Goal: Task Accomplishment & Management: Manage account settings

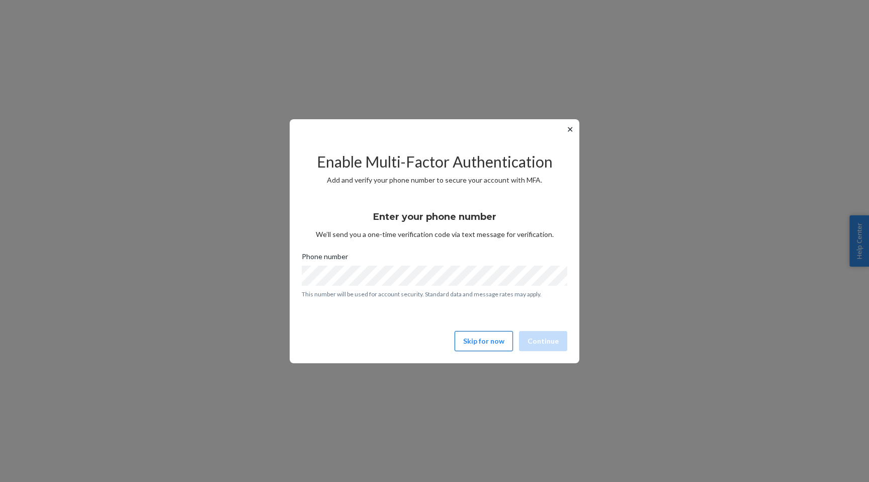
click at [478, 339] on button "Skip for now" at bounding box center [483, 341] width 58 height 20
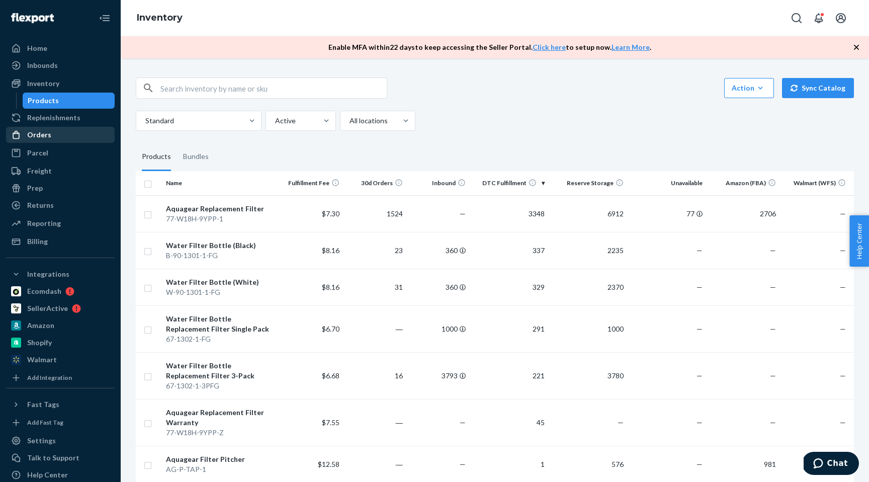
click at [41, 131] on div "Orders" at bounding box center [39, 135] width 24 height 10
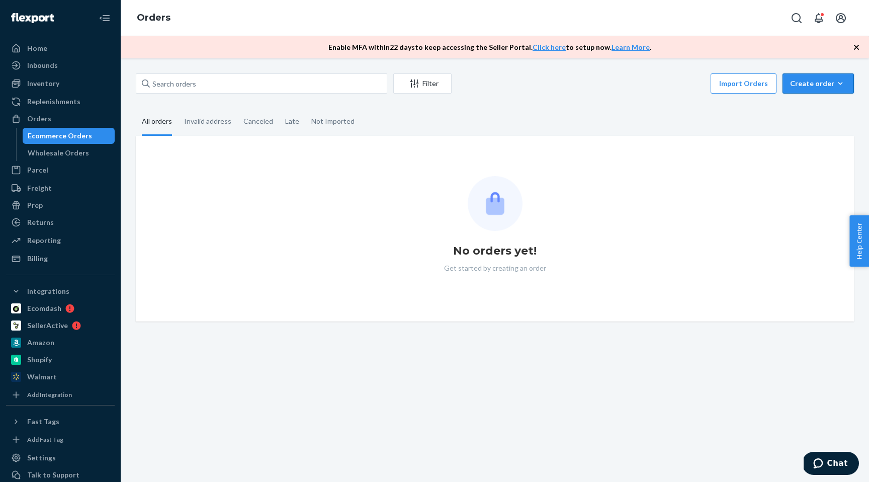
click at [809, 79] on div "Create order" at bounding box center [818, 83] width 56 height 10
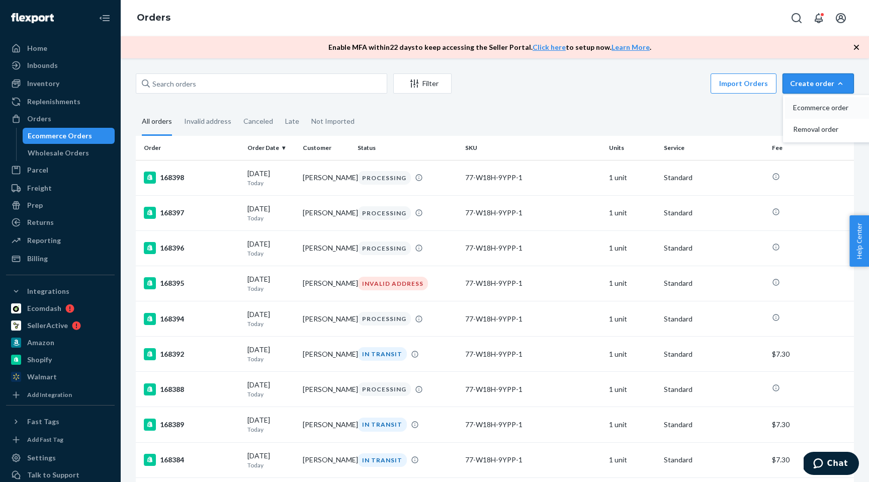
click at [813, 107] on span "Ecommerce order" at bounding box center [824, 107] width 62 height 7
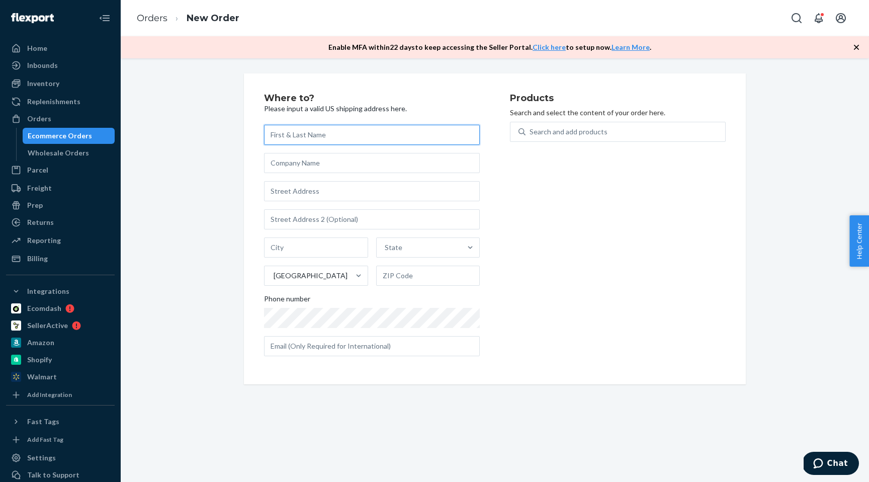
paste input "Christina Kan-Duley 95 Seafirth Rd Tiburon, CA 94920"
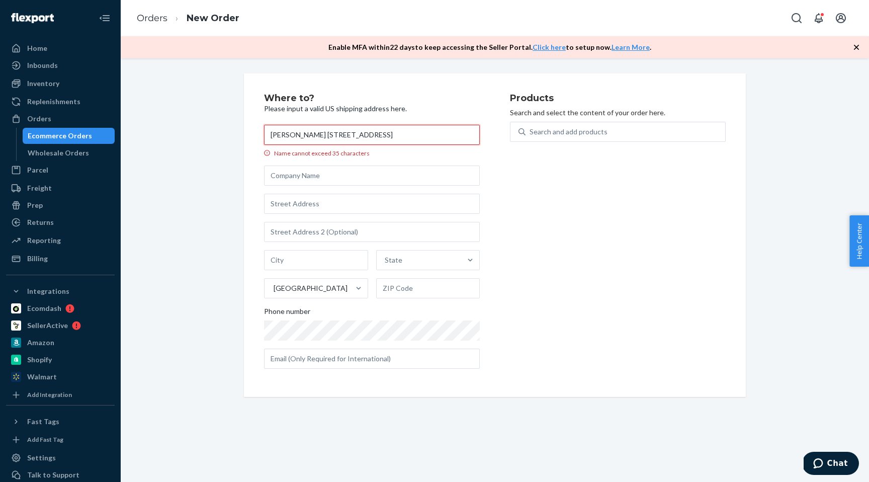
drag, startPoint x: 334, startPoint y: 135, endPoint x: 467, endPoint y: 135, distance: 132.7
click at [467, 135] on input "Christina Kan-Duley 95 Seafirth Rd Tiburon, CA 94920" at bounding box center [372, 135] width 216 height 20
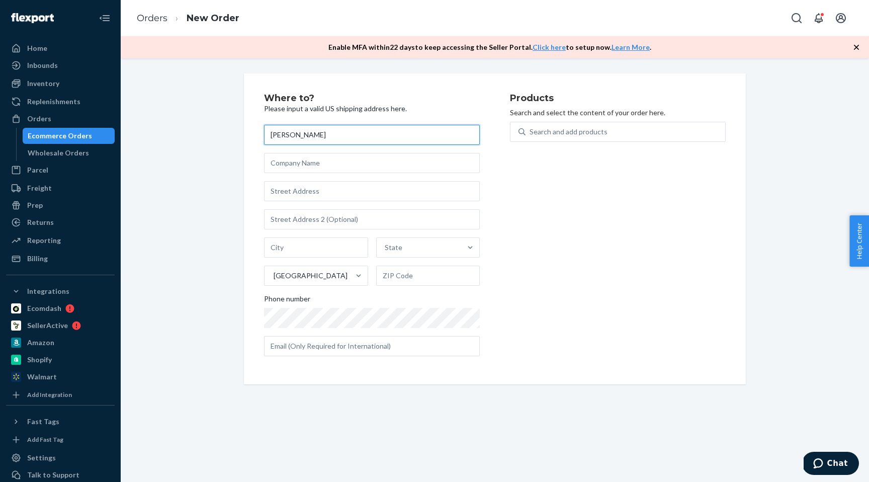
type input "[PERSON_NAME]"
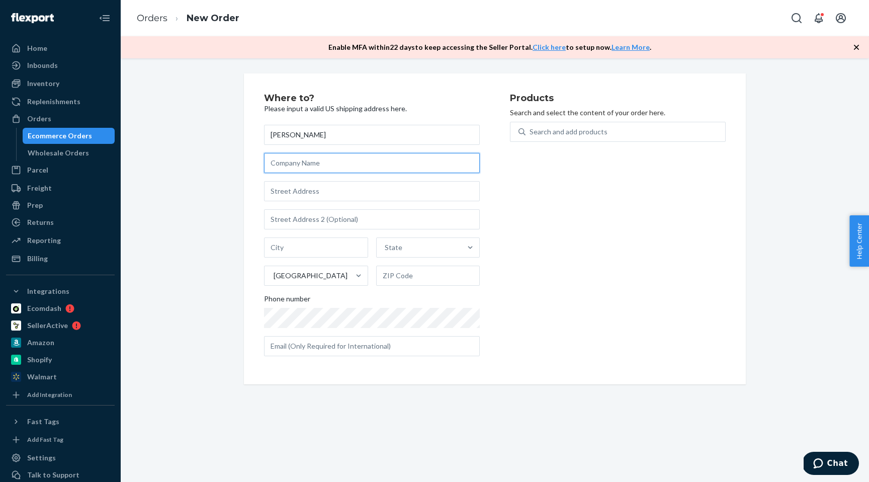
paste input "95 Seafirth Rd Tiburon, CA 94920"
type input "95 Seafirth Rd Tiburon, CA 94920"
paste input "95 Seafirth Rd Tiburon, CA 94920"
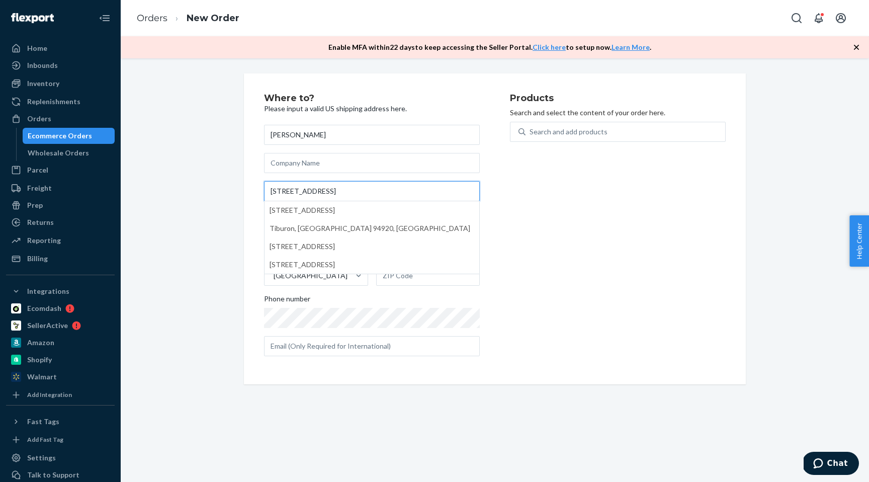
click at [365, 192] on input "95 Seafirth Rd Tiburon, CA 94920" at bounding box center [372, 191] width 216 height 20
type input "95 Seafirth Rd Tiburon, CA 94920"
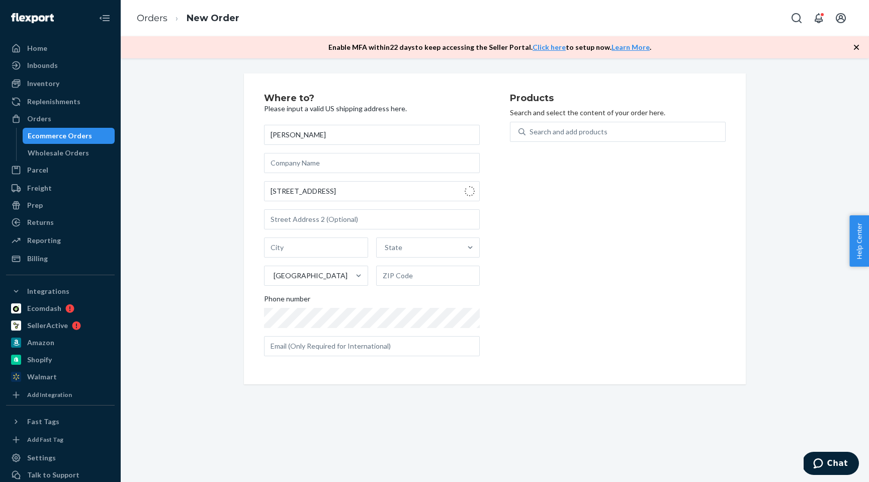
type input "Tiburon"
type input "94920"
type input "95 Seafirth Rd"
click at [569, 125] on div "Search and add products" at bounding box center [625, 132] width 200 height 18
click at [530, 127] on input "0 results available. Use Up and Down to choose options, press Enter to select t…" at bounding box center [529, 132] width 1 height 10
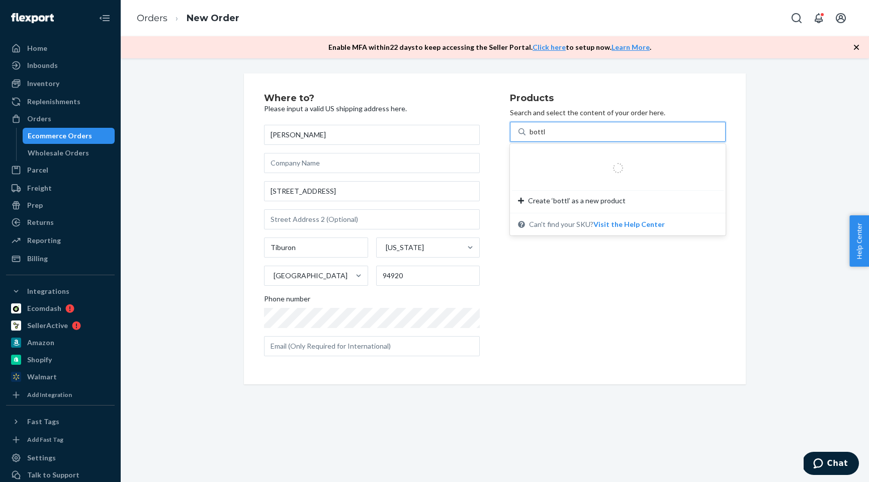
type input "bottle"
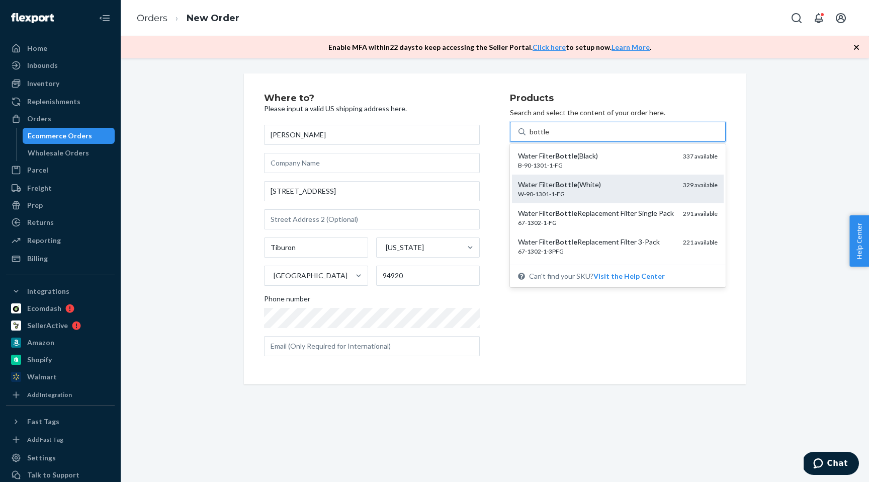
click at [585, 185] on div "Water Filter Bottle (White)" at bounding box center [596, 184] width 157 height 10
click at [549, 137] on input "bottle" at bounding box center [539, 132] width 20 height 10
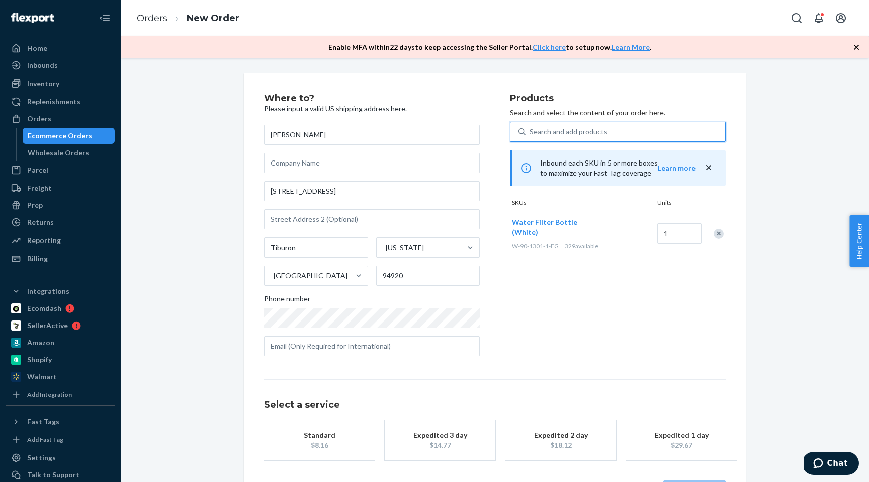
scroll to position [38, 0]
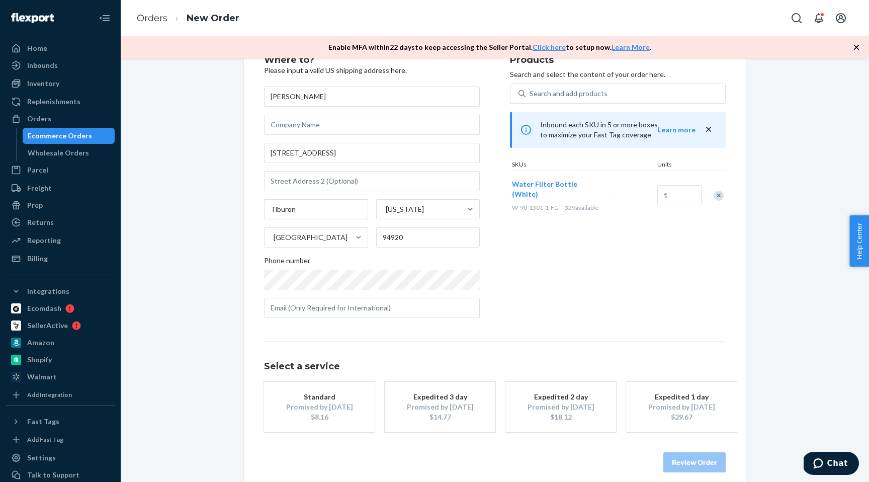
drag, startPoint x: 346, startPoint y: 399, endPoint x: 390, endPoint y: 419, distance: 47.9
click at [346, 399] on div "Standard" at bounding box center [319, 397] width 80 height 10
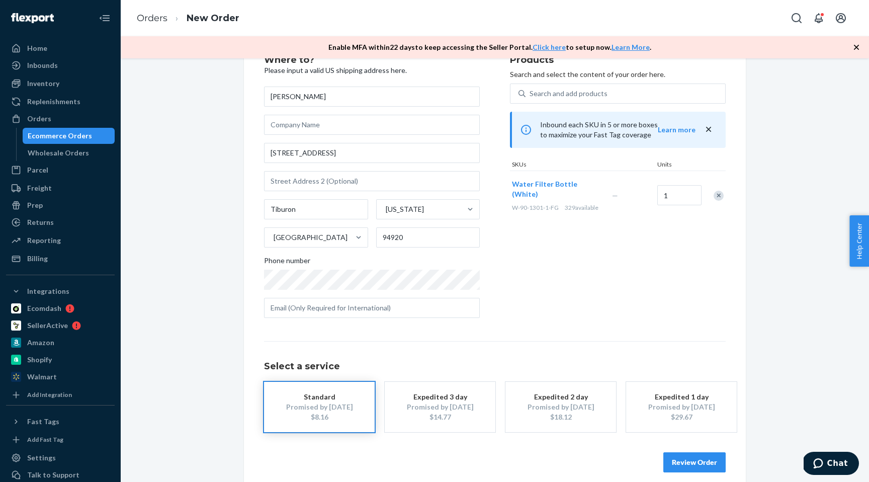
click at [413, 407] on div "Promised by [DATE]" at bounding box center [440, 407] width 80 height 10
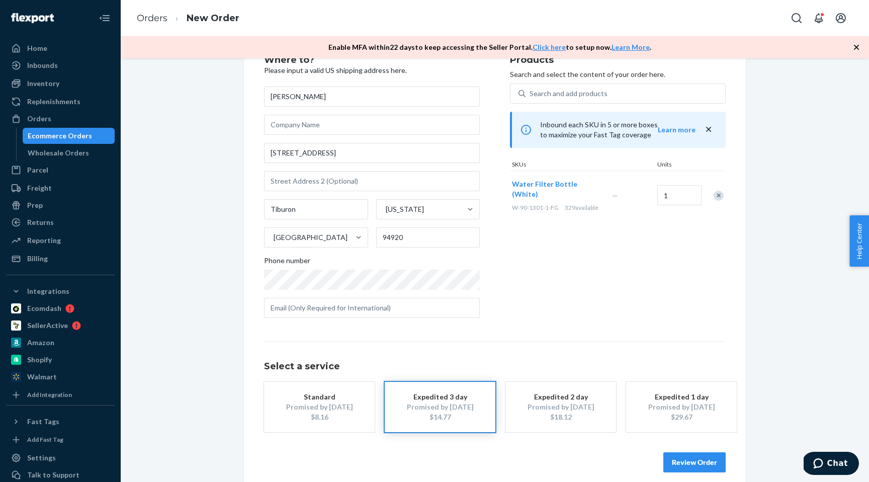
click at [683, 459] on button "Review Order" at bounding box center [694, 462] width 62 height 20
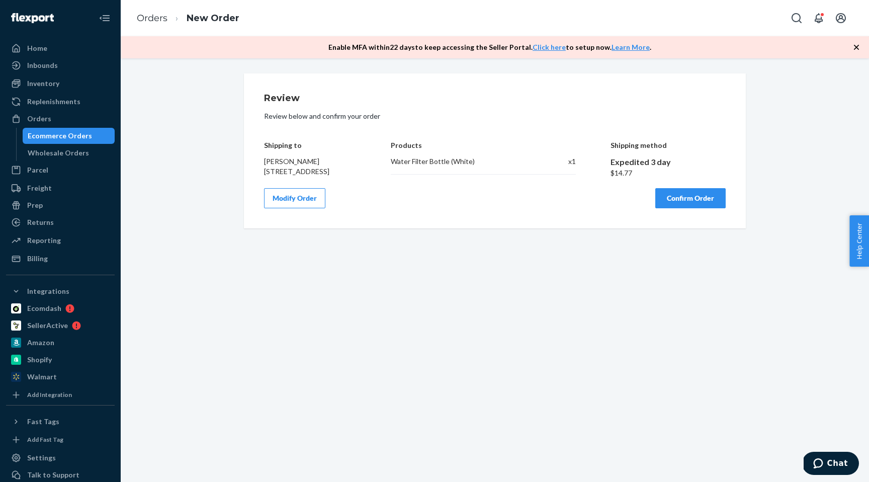
click at [682, 205] on button "Confirm Order" at bounding box center [690, 198] width 70 height 20
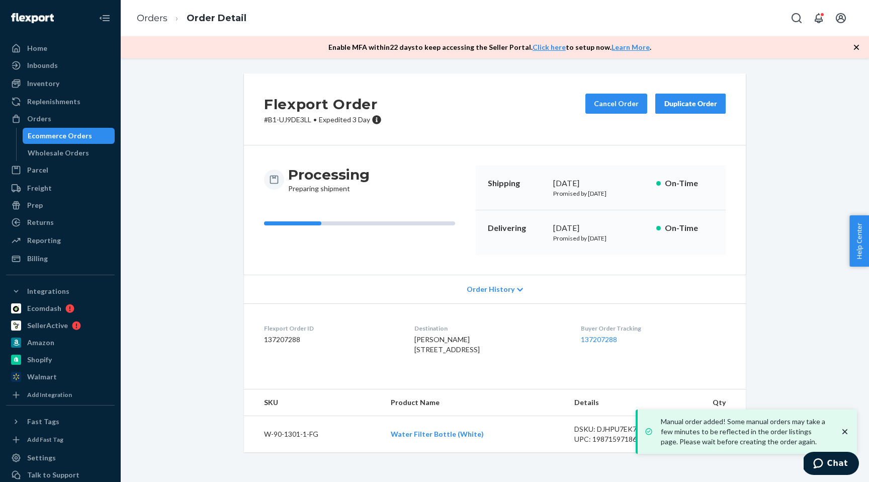
click at [299, 117] on p "# B1-UJ9DE3LL • Expedited 3 Day" at bounding box center [323, 120] width 118 height 10
drag, startPoint x: 299, startPoint y: 117, endPoint x: 314, endPoint y: 72, distance: 46.7
click at [299, 117] on p "# B1-UJ9DE3LL • Expedited 3 Day" at bounding box center [323, 120] width 118 height 10
copy p "UJ9DE3LL"
click at [267, 118] on p "# B1-UJ9DE3LL • Expedited 3 Day" at bounding box center [323, 120] width 118 height 10
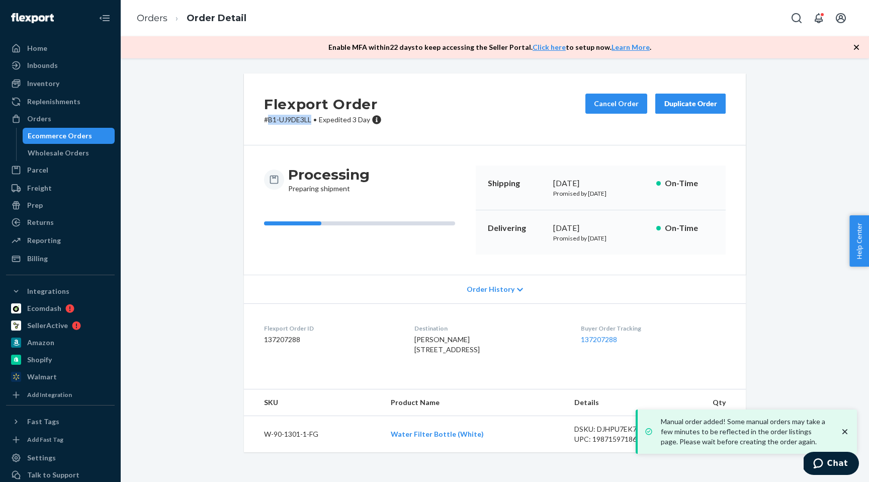
drag, startPoint x: 269, startPoint y: 121, endPoint x: 312, endPoint y: 120, distance: 42.7
click at [312, 120] on p "# B1-UJ9DE3LL • Expedited 3 Day" at bounding box center [323, 120] width 118 height 10
copy p "B1-UJ9DE3LL"
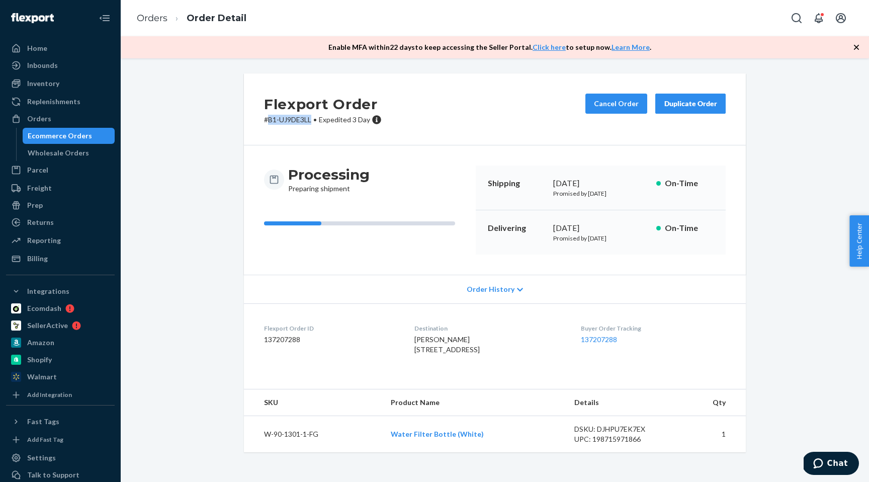
click at [56, 135] on div "Ecommerce Orders" at bounding box center [60, 136] width 64 height 10
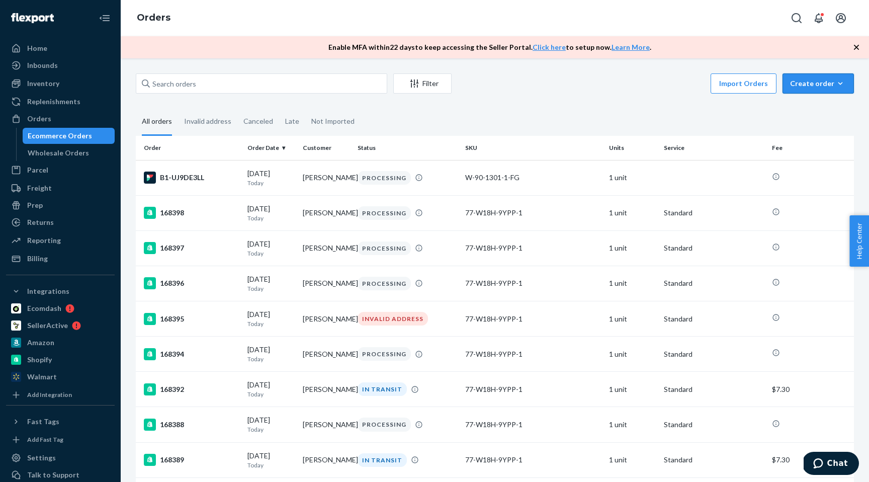
click at [815, 81] on div "Create order" at bounding box center [818, 83] width 56 height 10
click at [807, 107] on span "Ecommerce order" at bounding box center [824, 107] width 62 height 7
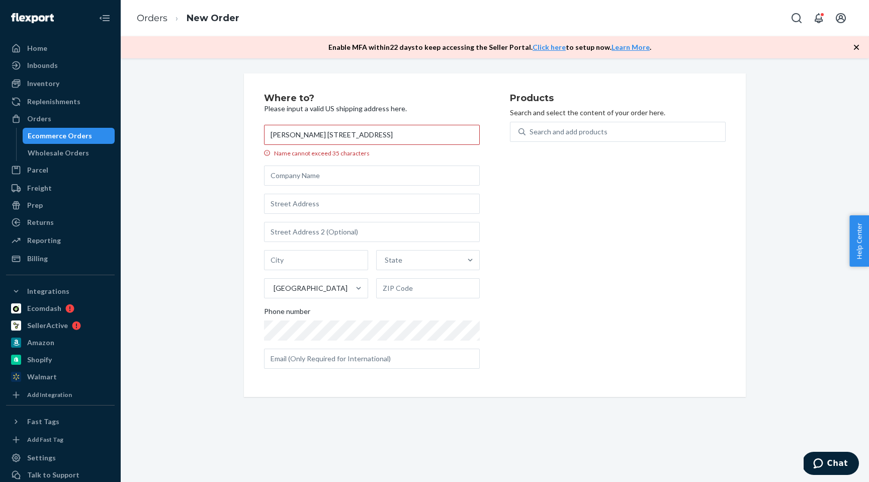
drag, startPoint x: 320, startPoint y: 136, endPoint x: 447, endPoint y: 133, distance: 127.2
click at [447, 133] on input "Philippe LARUE 231 Altamira Drive Alto, NM 88312" at bounding box center [372, 135] width 216 height 20
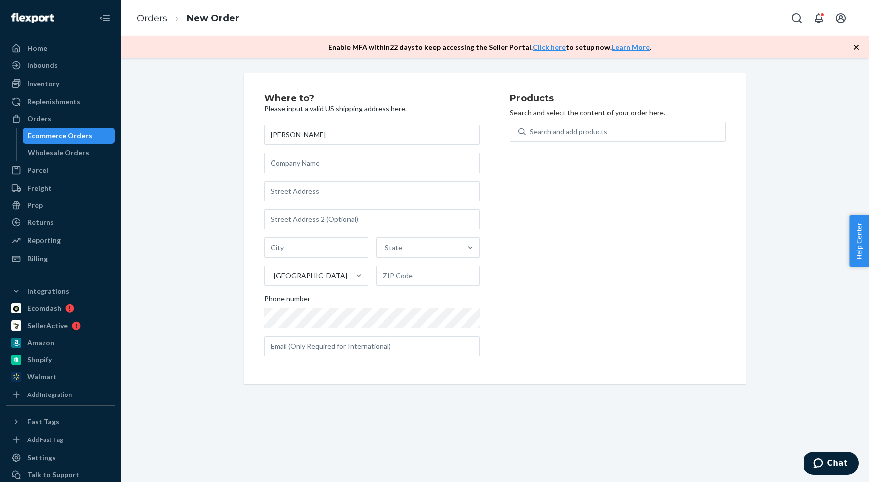
type input "[PERSON_NAME]"
paste input "231 Altamira Drive Alto, NM 88312"
type input "231 Altamira Dr"
type input "New Mexico"
type input "88312"
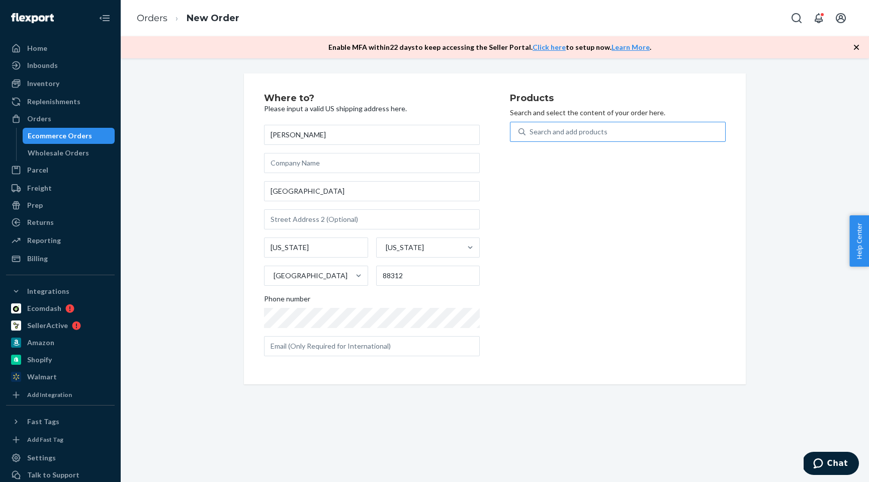
click at [563, 127] on div "Search and add products" at bounding box center [568, 132] width 78 height 10
click at [530, 127] on input "Search and add products" at bounding box center [529, 132] width 1 height 10
type input "bottle"
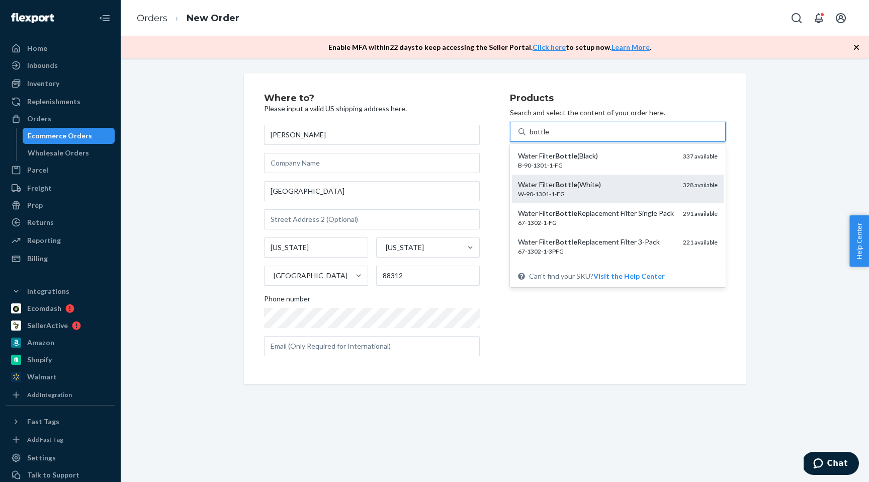
click at [607, 190] on div "W-90-1301-1-FG" at bounding box center [596, 194] width 157 height 9
click at [549, 137] on input "bottle" at bounding box center [539, 132] width 20 height 10
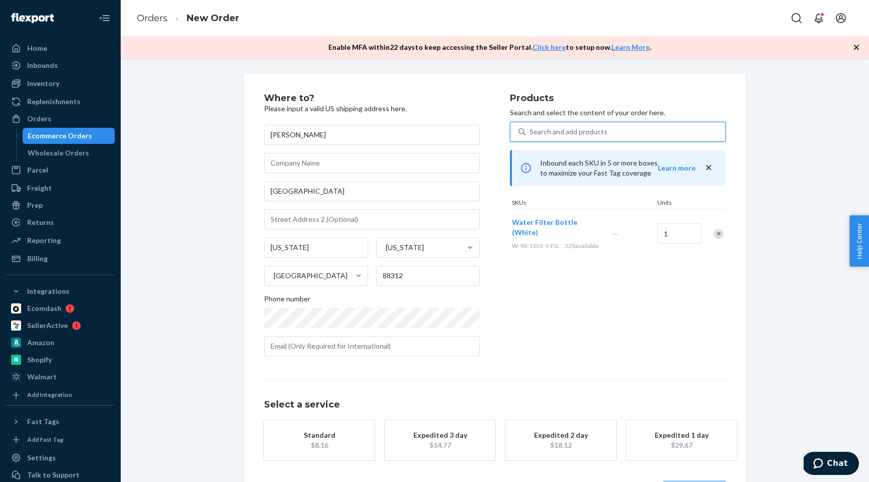
scroll to position [38, 0]
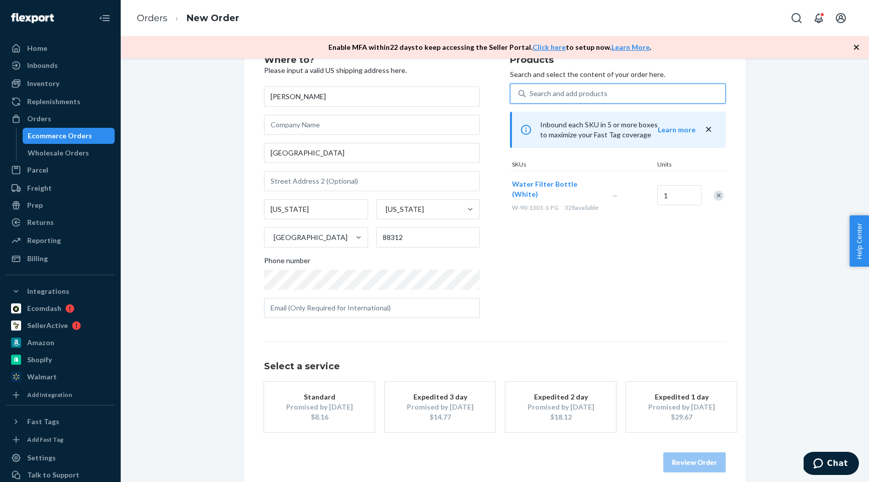
click at [344, 405] on div "Promised by [DATE]" at bounding box center [319, 407] width 80 height 10
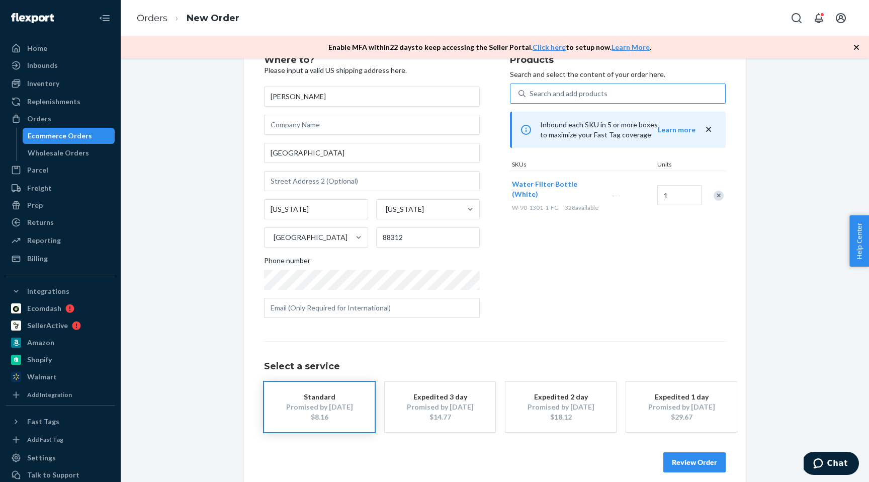
click at [710, 462] on button "Review Order" at bounding box center [694, 462] width 62 height 20
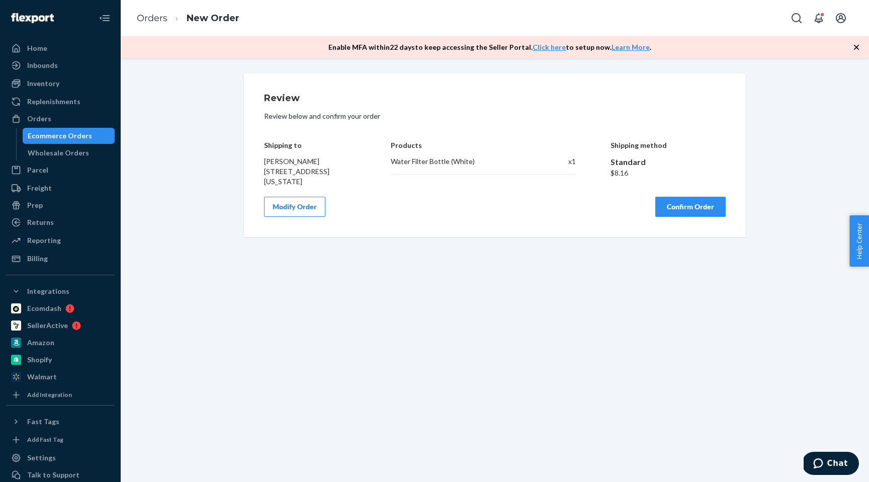
scroll to position [0, 0]
click at [681, 203] on button "Confirm Order" at bounding box center [690, 207] width 70 height 20
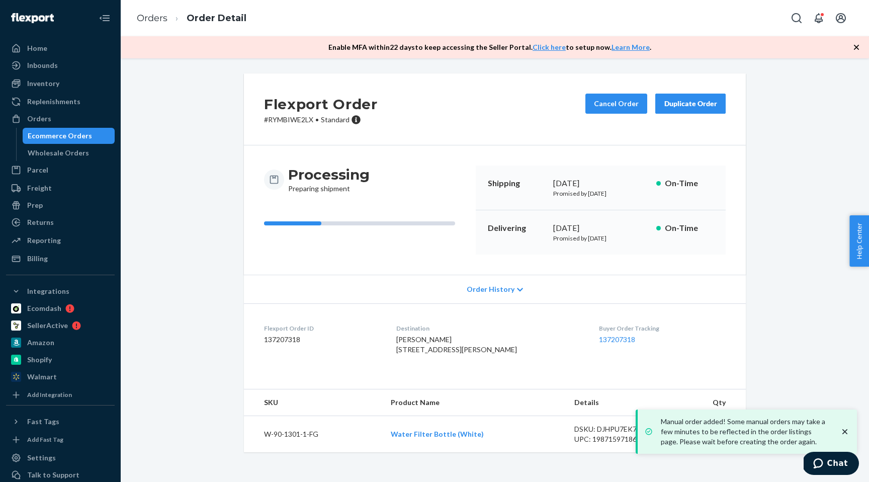
click at [292, 120] on p "# RYMBIWE2LX • Standard" at bounding box center [321, 120] width 114 height 10
copy p "RYMBIWE2LX"
click at [71, 138] on div "Ecommerce Orders" at bounding box center [60, 136] width 64 height 10
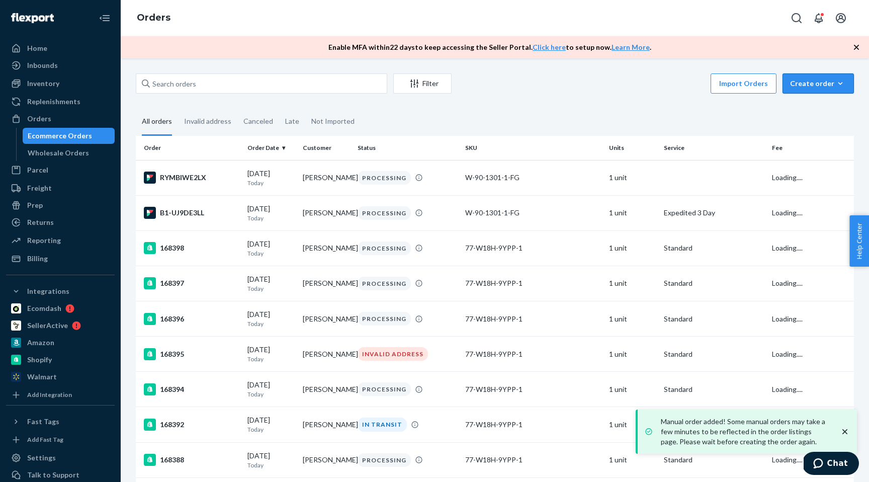
click at [831, 92] on button "Create order Ecommerce order Removal order" at bounding box center [817, 83] width 71 height 20
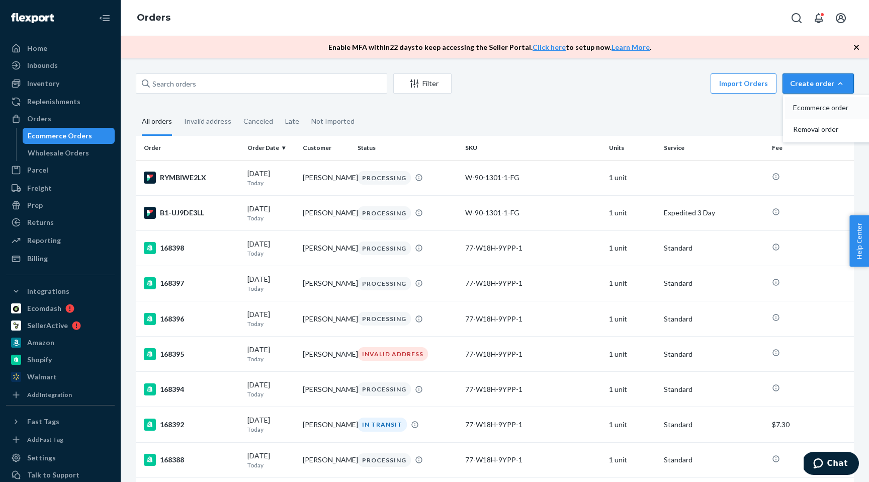
click at [820, 106] on span "Ecommerce order" at bounding box center [824, 107] width 62 height 7
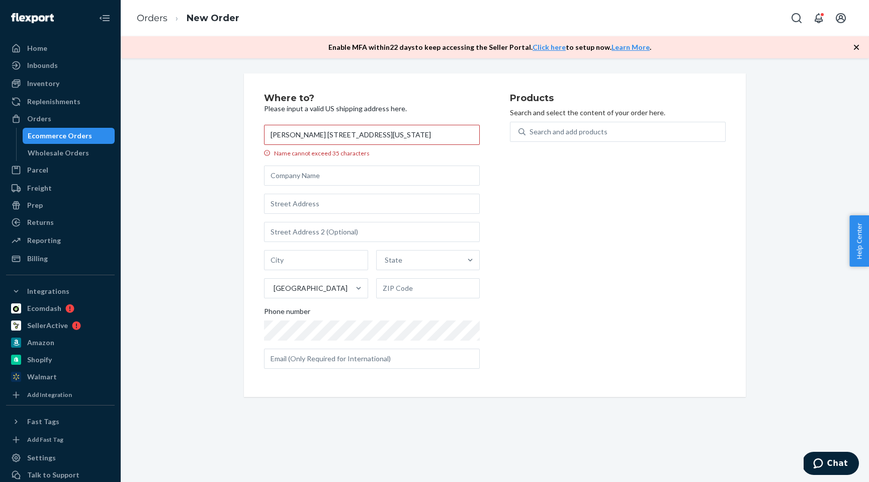
drag, startPoint x: 325, startPoint y: 135, endPoint x: 255, endPoint y: 135, distance: 69.9
click at [245, 135] on div "Where to? Please input a valid US shipping address here. Anne Kornhauser 417 Ri…" at bounding box center [495, 234] width 502 height 323
click at [308, 135] on input "Anne Kornhauser 417 Riverside Drive Apt 5C New York, NY 10025" at bounding box center [372, 135] width 216 height 20
drag, startPoint x: 326, startPoint y: 135, endPoint x: 544, endPoint y: 139, distance: 218.2
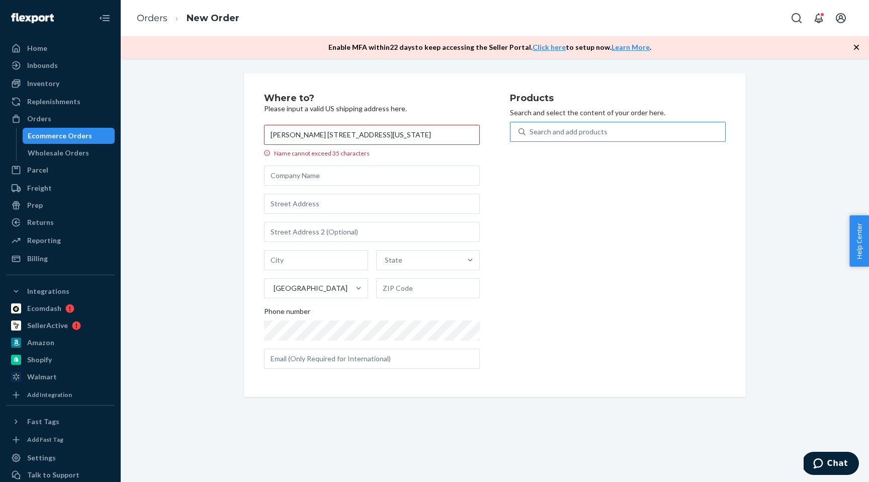
click at [544, 139] on div "Where to? Please input a valid US shipping address here. Anne Kornhauser 417 Ri…" at bounding box center [494, 234] width 461 height 283
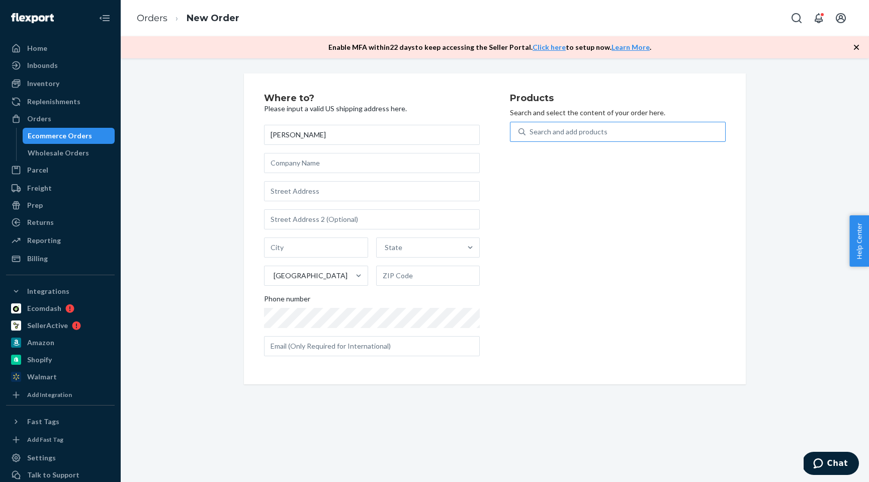
type input "[PERSON_NAME]"
paste input "417 Riverside Drive Apt 5C New York, NY 10025"
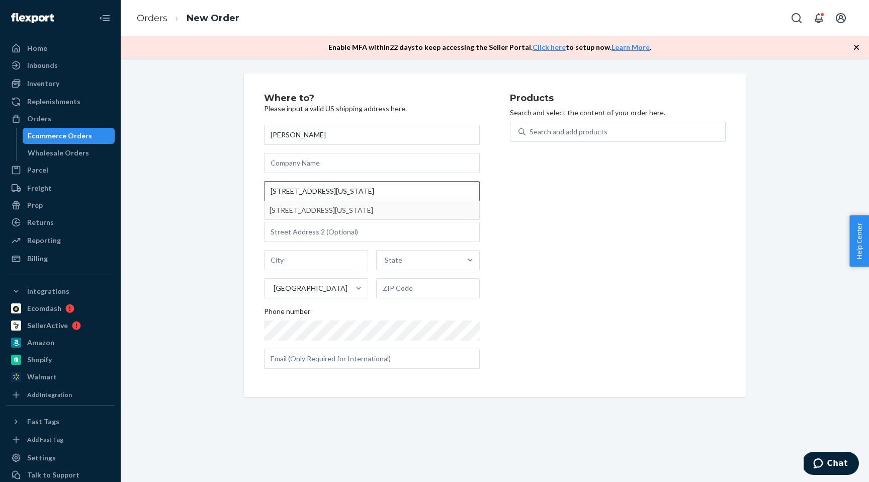
type input "417 Riverside Dr"
type input "Apt 5c"
type input "Manhattan - New York"
type input "10025"
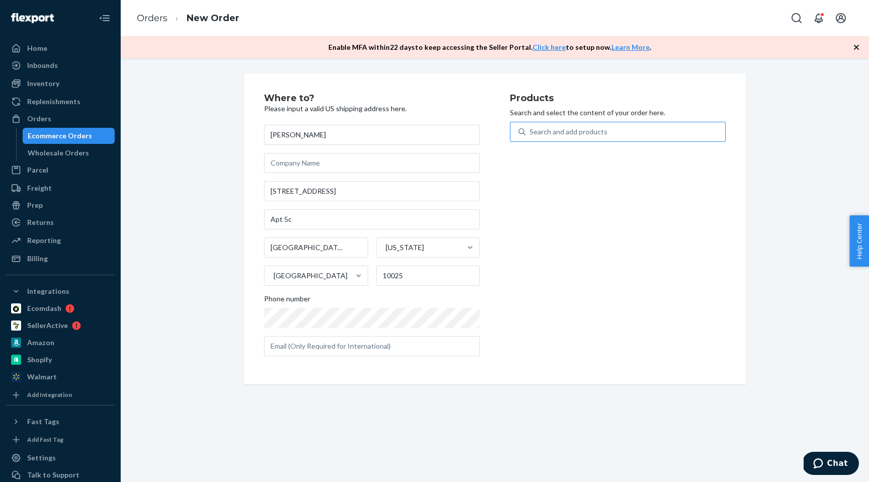
click at [555, 130] on div "Search and add products" at bounding box center [568, 132] width 78 height 10
click at [530, 130] on input "Search and add products" at bounding box center [529, 132] width 1 height 10
type input "bottle"
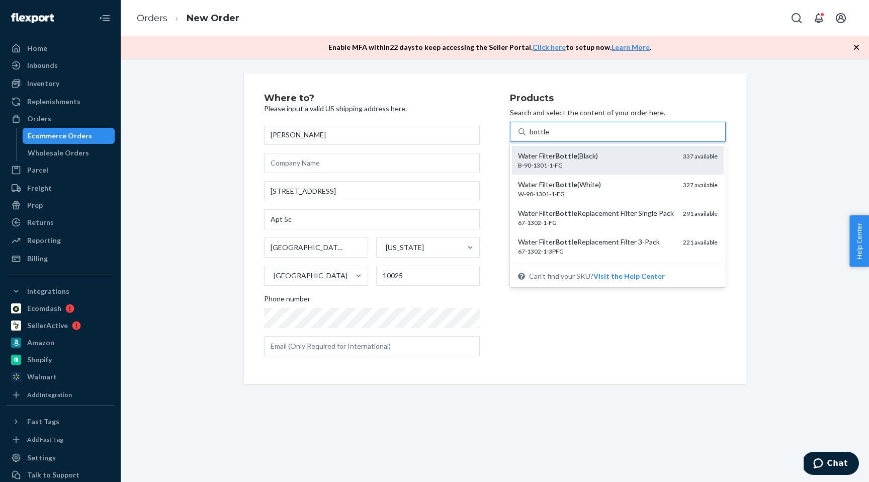
click at [562, 162] on div "B-90-1301-1-FG" at bounding box center [596, 165] width 157 height 9
click at [549, 137] on input "bottle" at bounding box center [539, 132] width 20 height 10
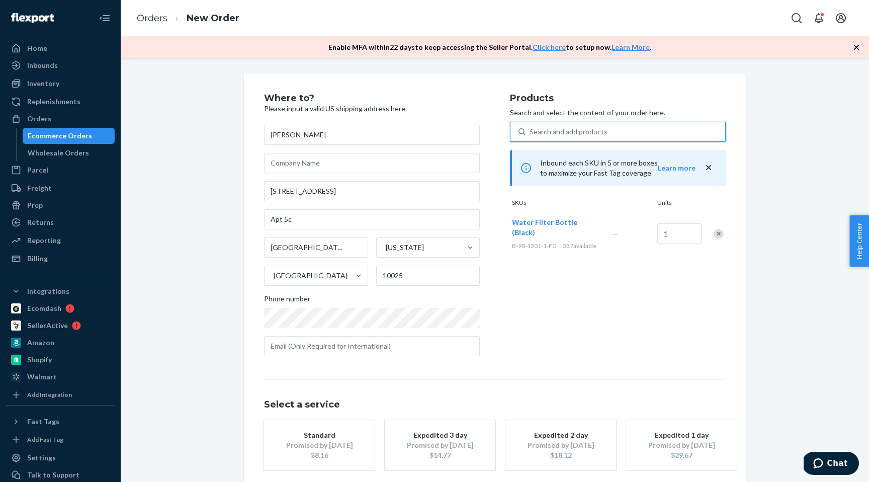
scroll to position [48, 0]
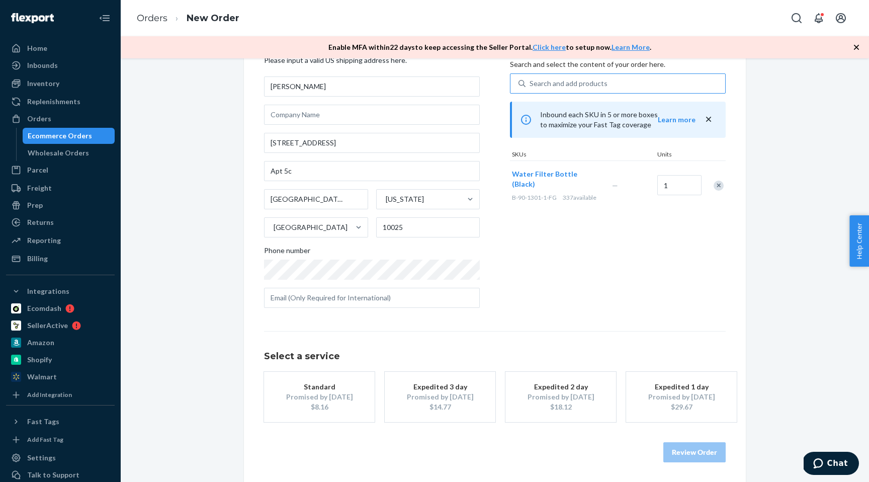
click at [324, 387] on div "Standard" at bounding box center [319, 387] width 80 height 10
click at [697, 451] on button "Review Order" at bounding box center [694, 452] width 62 height 20
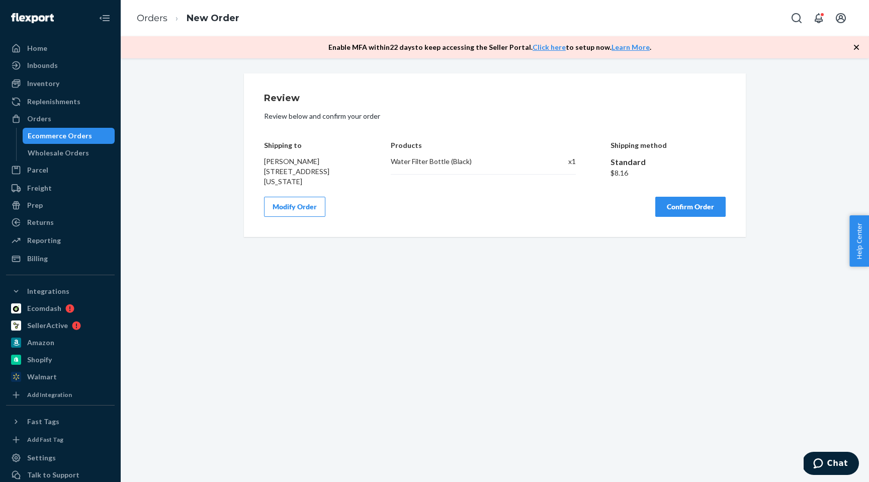
scroll to position [0, 0]
click at [677, 217] on button "Confirm Order" at bounding box center [690, 207] width 70 height 20
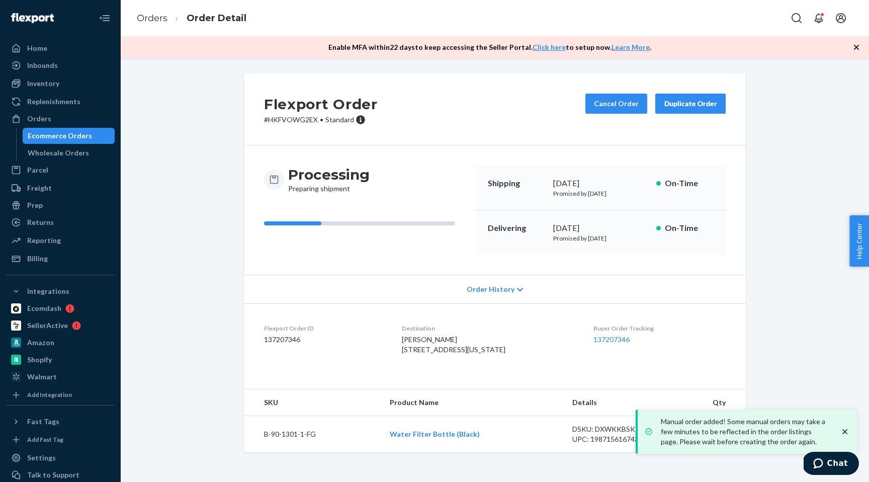
click at [310, 126] on div "Flexport Order # HKFVOWG2EX • Standard Cancel Order Duplicate Order" at bounding box center [495, 109] width 502 height 72
click at [302, 120] on p "# HKFVOWG2EX • Standard" at bounding box center [321, 120] width 114 height 10
copy p "HKFVOWG2EX"
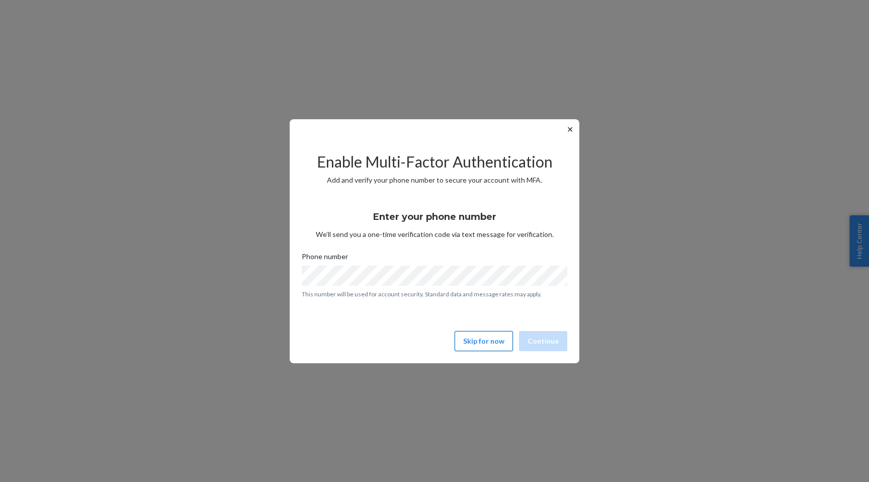
click at [490, 350] on button "Skip for now" at bounding box center [483, 341] width 58 height 20
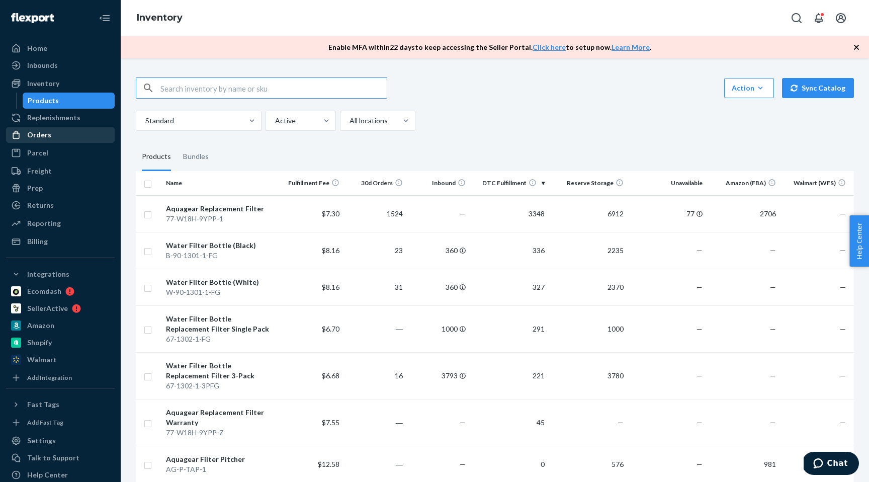
click at [52, 138] on div "Orders" at bounding box center [60, 135] width 107 height 14
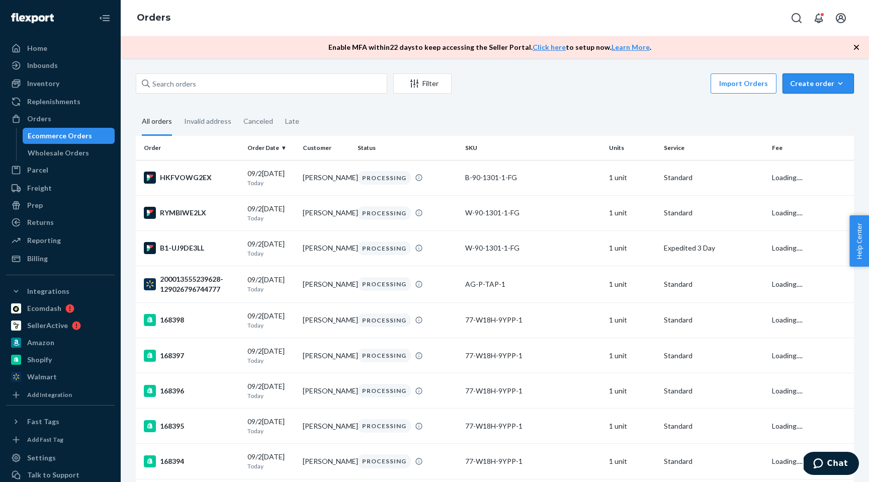
click at [812, 83] on div "Create order" at bounding box center [818, 83] width 56 height 10
click at [814, 109] on span "Ecommerce order" at bounding box center [824, 107] width 62 height 7
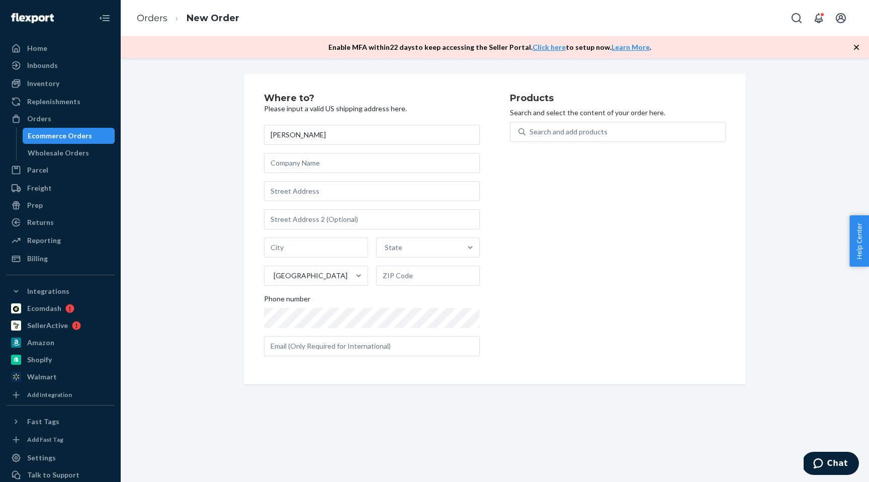
type input "[PERSON_NAME]"
click at [46, 85] on div "Inventory" at bounding box center [43, 83] width 32 height 10
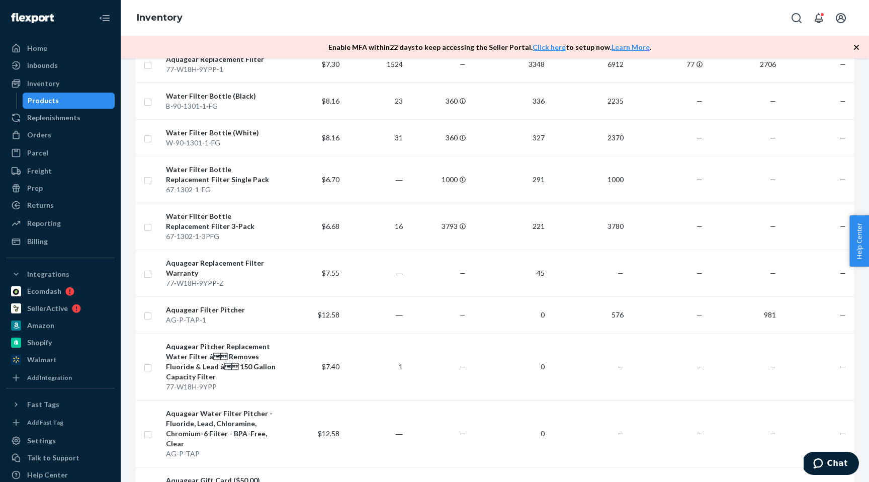
scroll to position [155, 0]
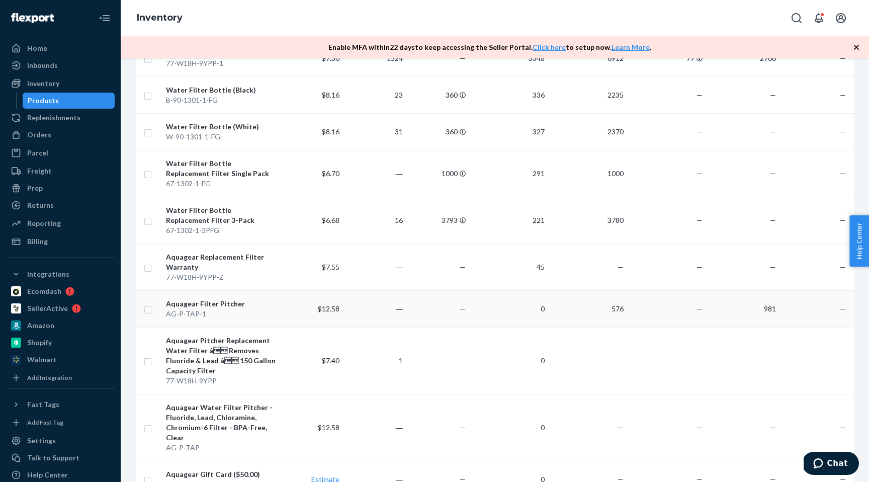
click at [266, 309] on div "AG-P-TAP-1" at bounding box center [221, 314] width 110 height 10
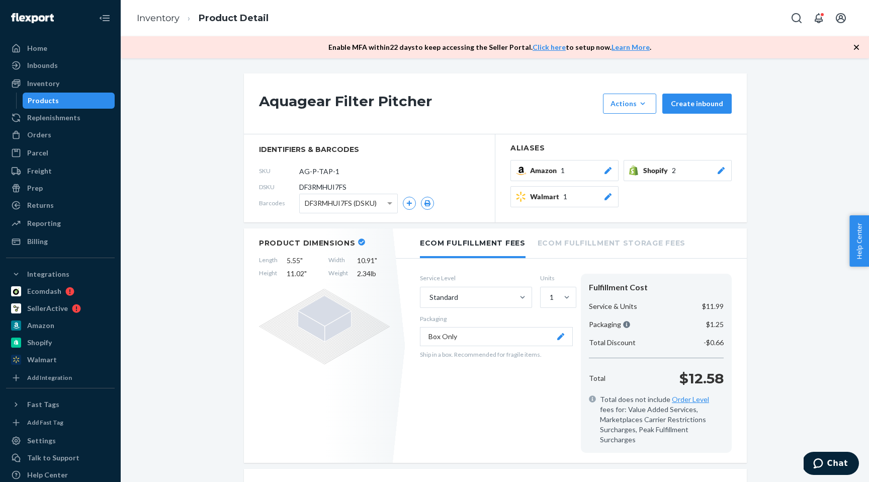
click at [853, 47] on icon "button" at bounding box center [856, 47] width 10 height 10
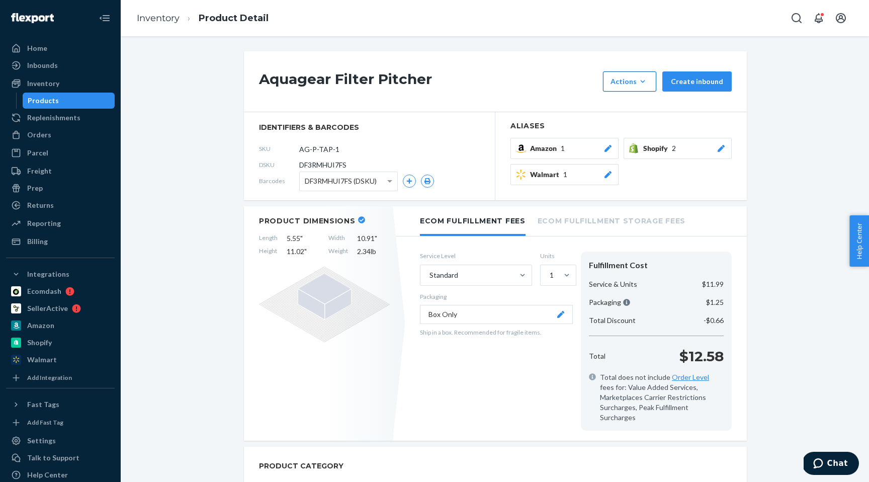
click at [642, 77] on icon "button" at bounding box center [642, 81] width 10 height 10
click at [532, 80] on h1 "Aquagear Filter Pitcher" at bounding box center [428, 81] width 339 height 20
drag, startPoint x: 594, startPoint y: 63, endPoint x: 603, endPoint y: 69, distance: 10.8
click at [594, 63] on div "Aquagear Filter Pitcher Actions Hide Create inbound" at bounding box center [495, 81] width 503 height 61
click at [625, 82] on div "Actions" at bounding box center [629, 81] width 38 height 10
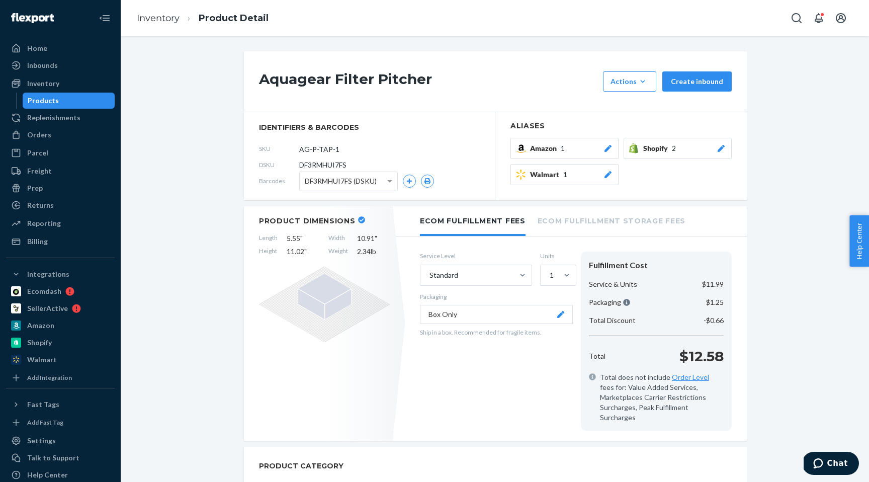
click at [447, 309] on button "Box Only" at bounding box center [496, 314] width 153 height 19
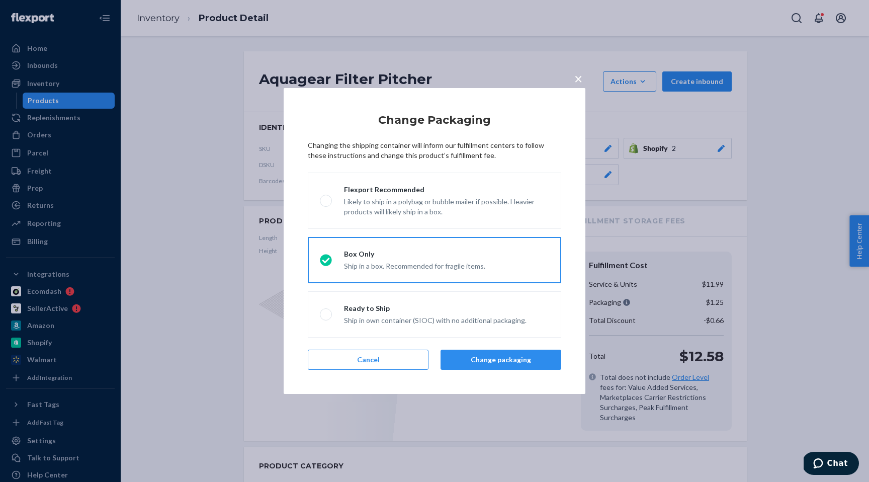
click at [574, 75] on span "×" at bounding box center [578, 78] width 8 height 17
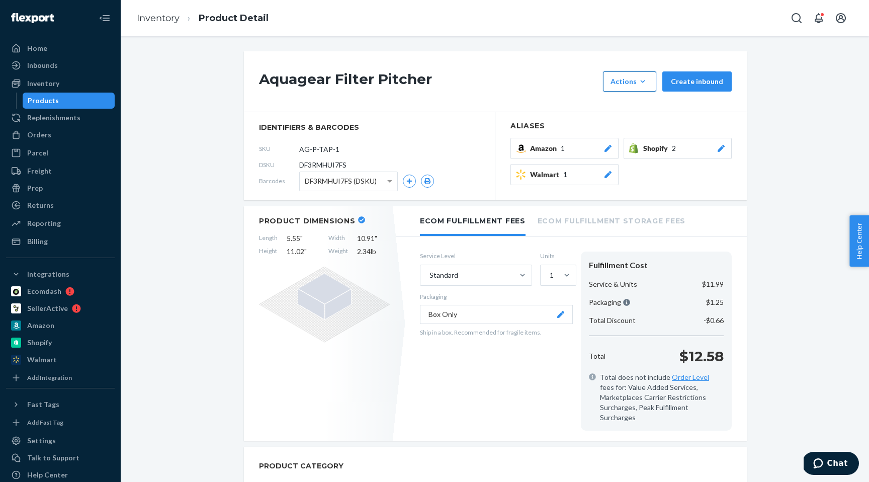
click at [632, 81] on div "Actions" at bounding box center [629, 81] width 38 height 10
click at [554, 78] on h1 "Aquagear Filter Pitcher" at bounding box center [428, 81] width 339 height 20
click at [47, 120] on div "Replenishments" at bounding box center [53, 118] width 53 height 10
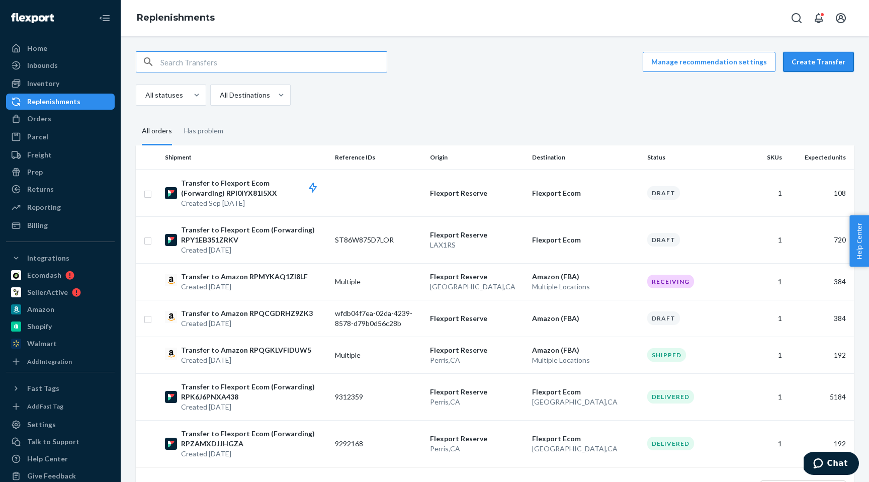
click at [827, 56] on button "Create Transfer" at bounding box center [818, 62] width 71 height 20
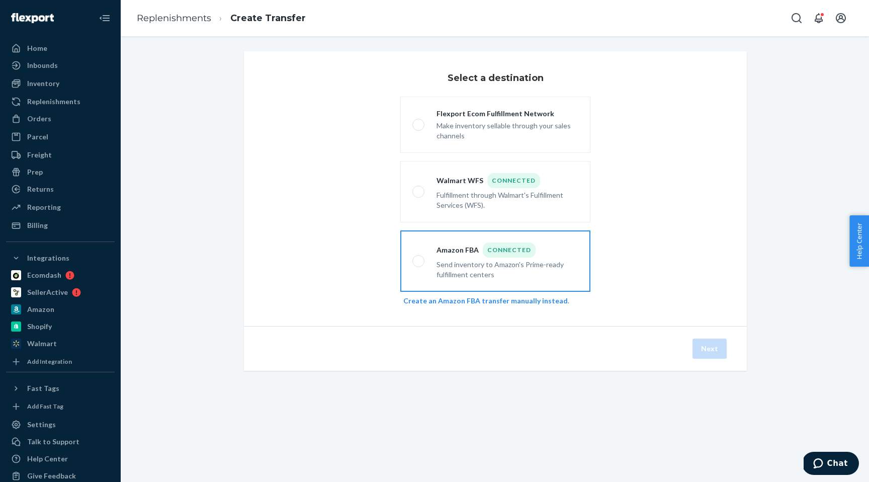
click at [454, 257] on div "Send inventory to Amazon's Prime-ready fulfillment centers" at bounding box center [507, 268] width 142 height 22
click at [419, 258] on input "Amazon FBA Connected Send inventory to Amazon's Prime-ready fulfillment centers" at bounding box center [415, 261] width 7 height 7
radio input "true"
click at [448, 123] on div "Make inventory sellable through your sales channels" at bounding box center [507, 130] width 142 height 22
click at [419, 123] on input "Flexport Ecom Fulfillment Network Make inventory sellable through your sales ch…" at bounding box center [415, 125] width 7 height 7
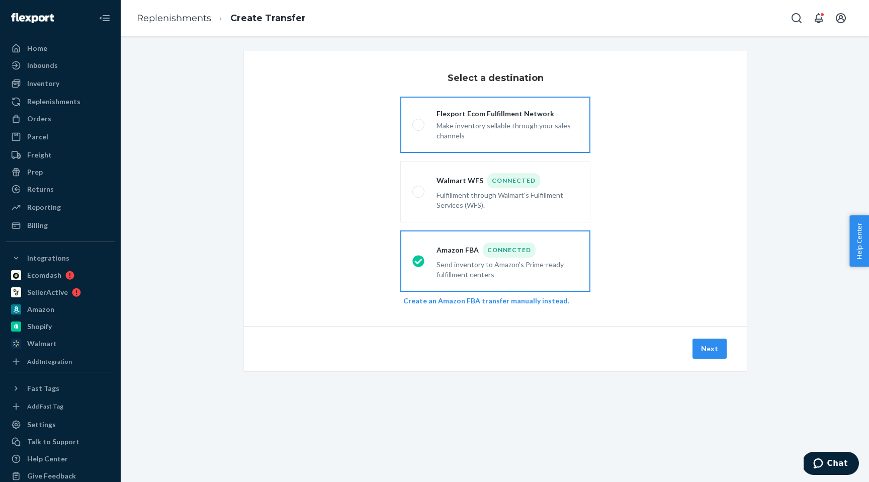
radio input "true"
radio input "false"
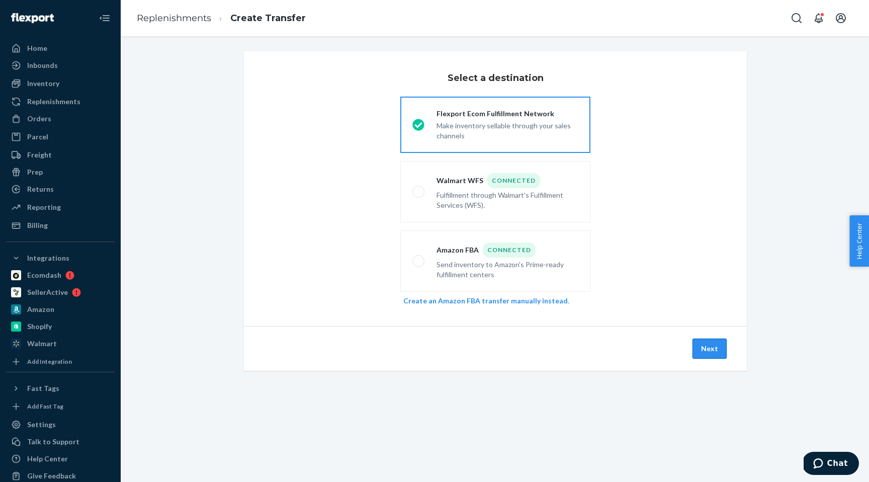
click at [711, 349] on button "Next" at bounding box center [709, 348] width 34 height 20
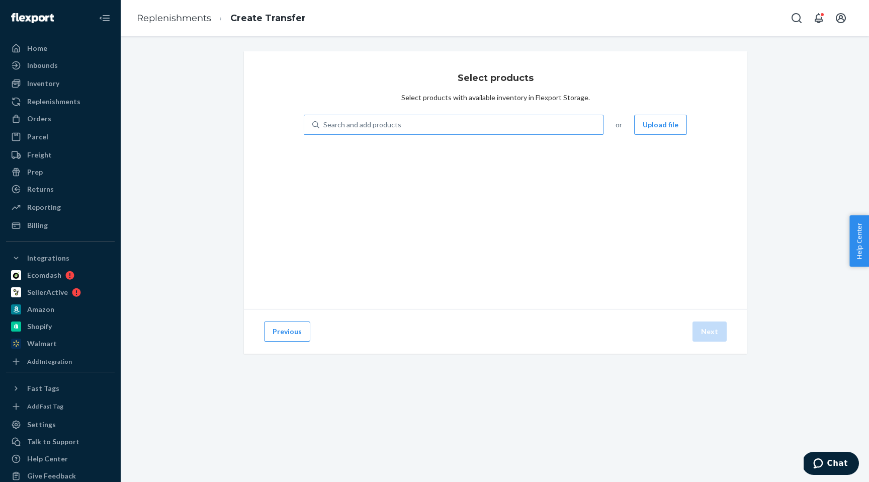
click at [383, 124] on div "Search and add products" at bounding box center [362, 125] width 78 height 10
click at [324, 124] on input "Search and add products" at bounding box center [323, 125] width 1 height 10
type input "pitcher"
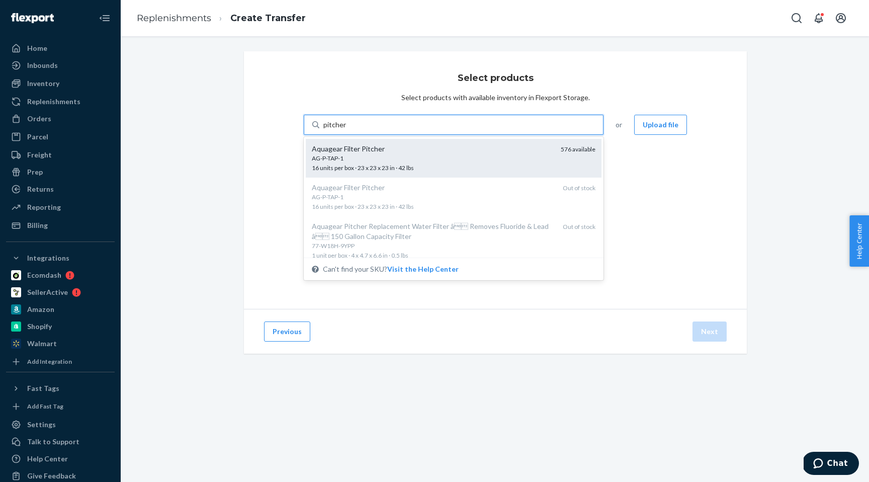
click at [367, 160] on div "AG-P-TAP-1" at bounding box center [432, 158] width 241 height 9
click at [346, 130] on input "pitcher" at bounding box center [334, 125] width 23 height 10
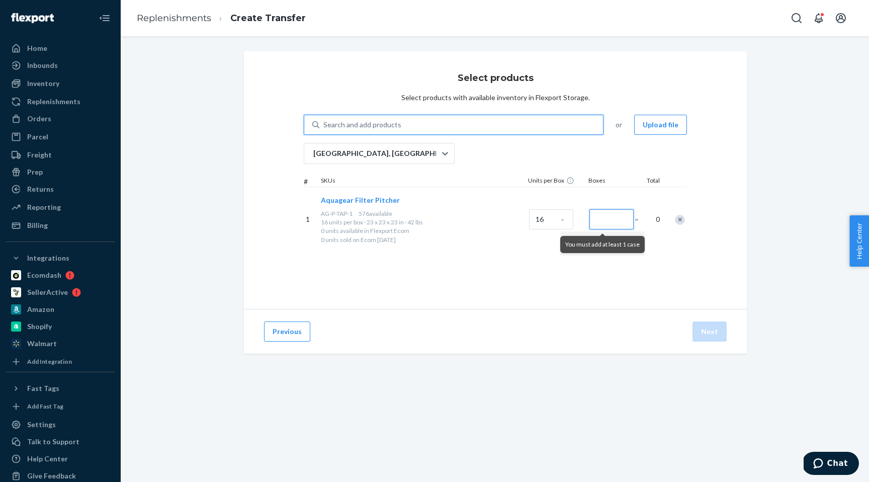
click at [595, 218] on input "Number of boxes" at bounding box center [611, 219] width 44 height 20
type input "20"
click at [601, 295] on div "Select products Select products with available inventory in Flexport Storage. S…" at bounding box center [495, 179] width 503 height 257
click at [711, 332] on button "Next" at bounding box center [709, 331] width 34 height 20
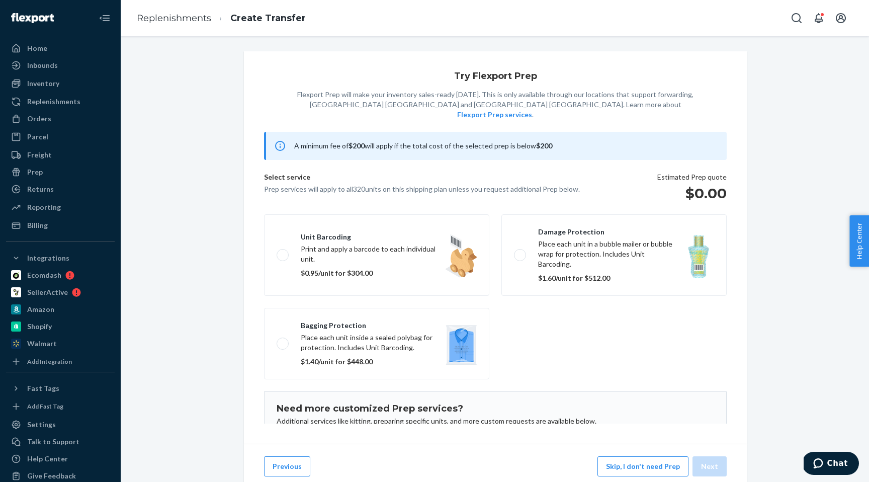
scroll to position [65, 0]
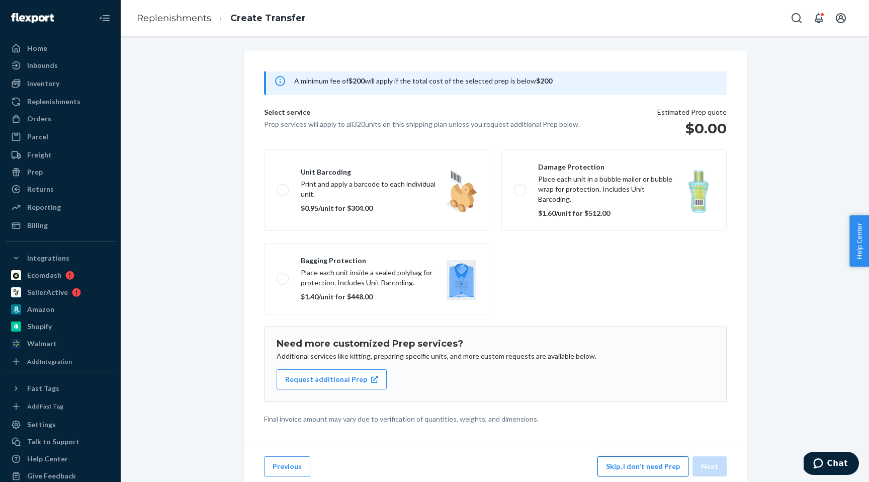
click at [642, 461] on button "Skip, I don't need Prep" at bounding box center [642, 466] width 91 height 20
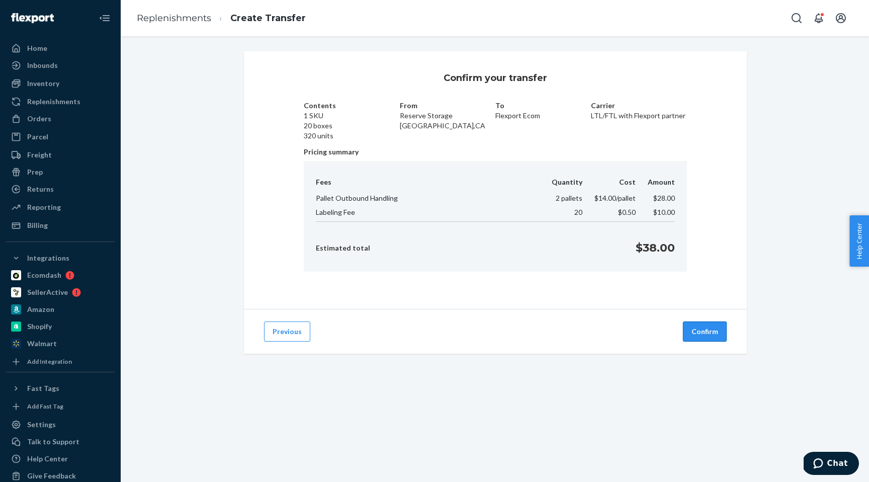
click at [704, 331] on button "Confirm" at bounding box center [705, 331] width 44 height 20
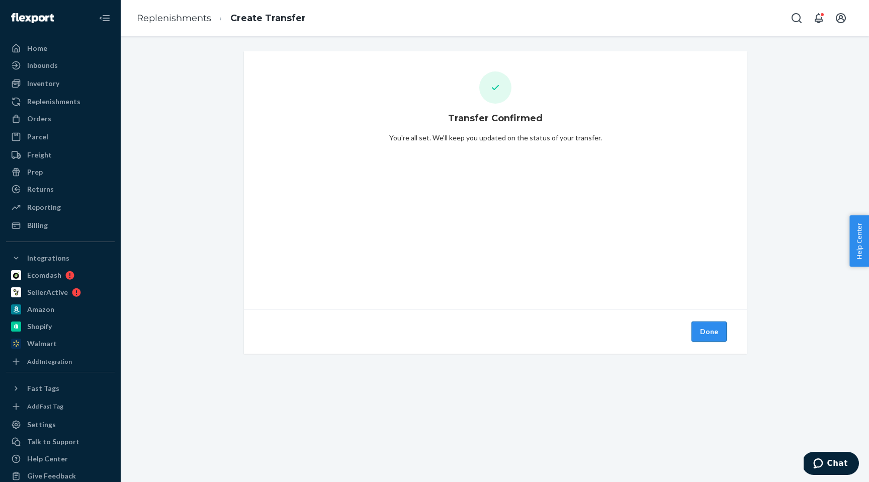
click at [702, 330] on button "Done" at bounding box center [708, 331] width 35 height 20
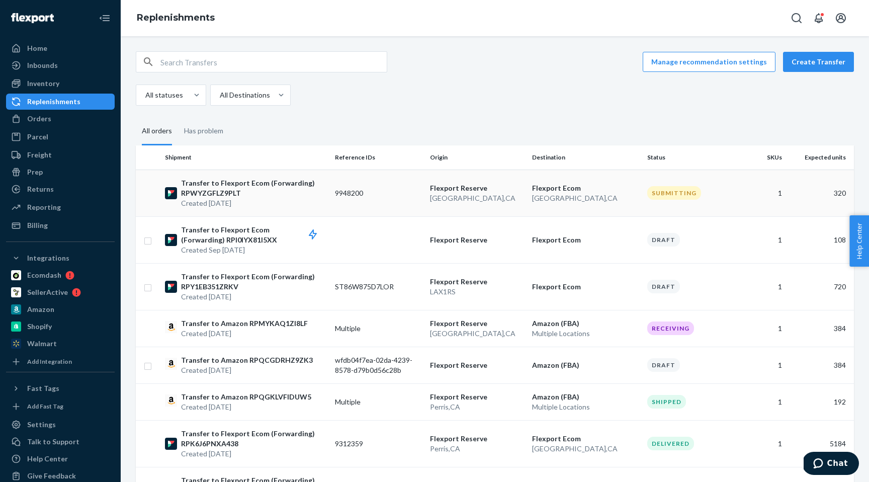
click at [310, 187] on p "Transfer to Flexport Ecom (Forwarding) RPWYZGFLZ9PLT" at bounding box center [254, 188] width 146 height 20
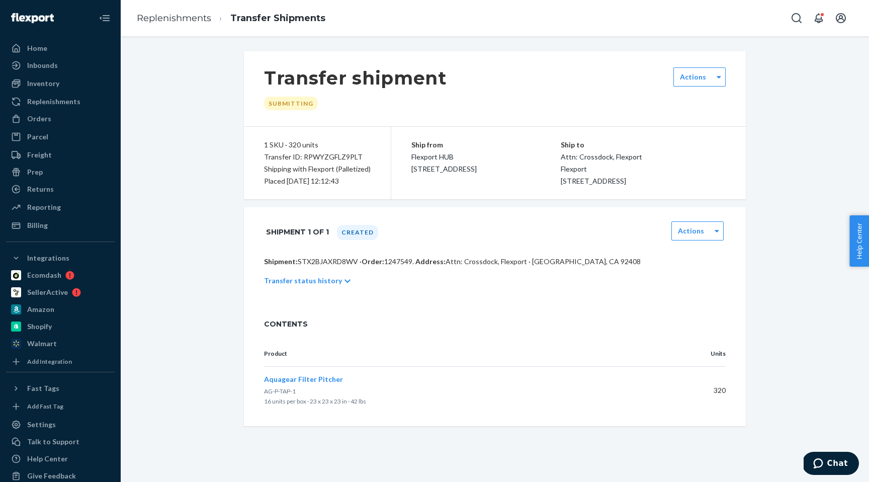
click at [328, 286] on p "Transfer status history" at bounding box center [303, 280] width 78 height 10
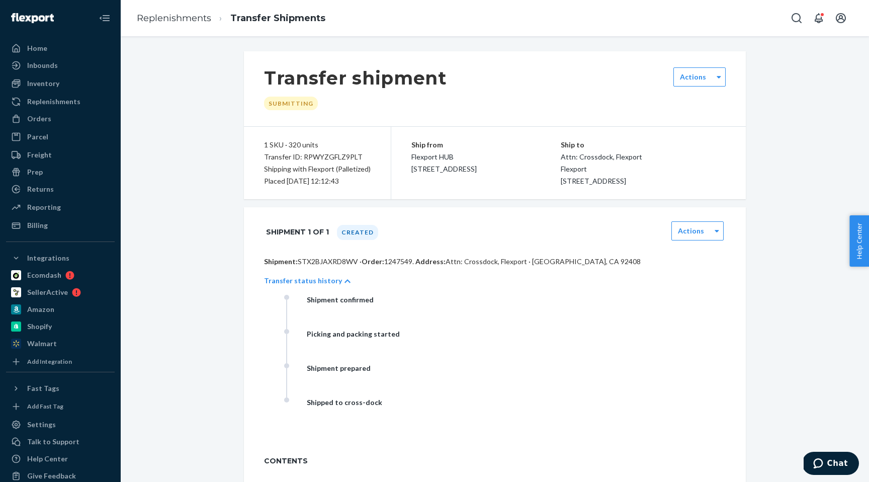
click at [328, 286] on p "Transfer status history" at bounding box center [303, 280] width 78 height 10
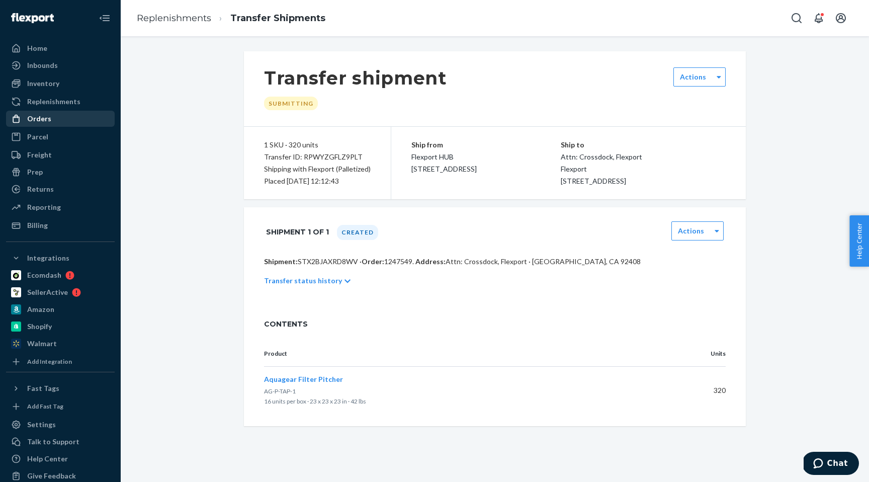
click at [44, 115] on div "Orders" at bounding box center [39, 119] width 24 height 10
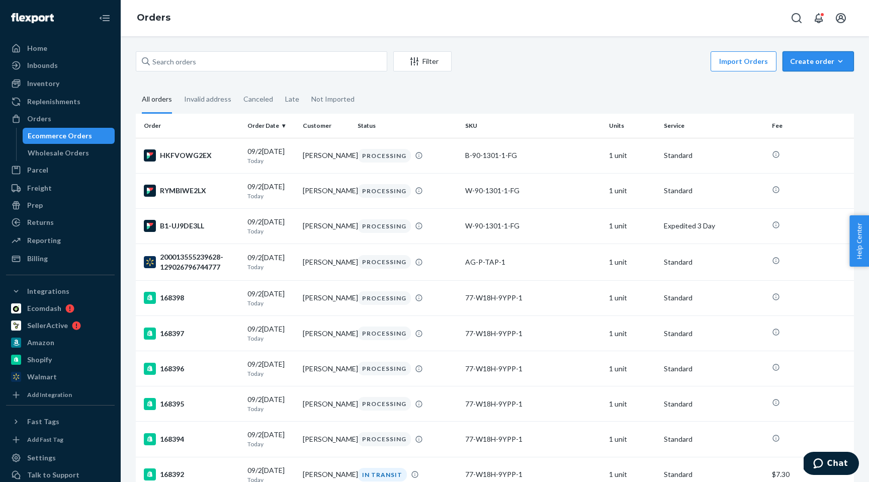
click at [811, 67] on button "Create order Ecommerce order Removal order" at bounding box center [817, 61] width 71 height 20
click at [805, 88] on span "Ecommerce order" at bounding box center [824, 85] width 62 height 7
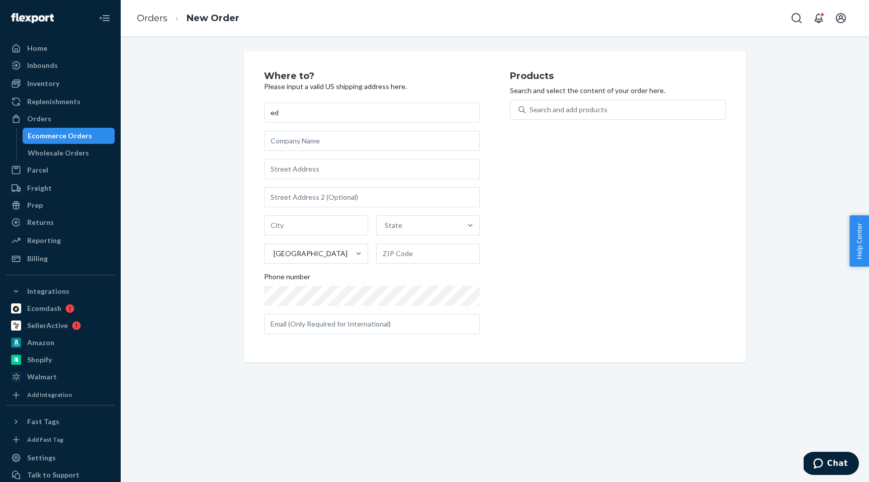
type input "e"
type input "[PERSON_NAME]"
type input "[STREET_ADDRESS][PERSON_NAME]"
type input "Stockton"
type input "95219"
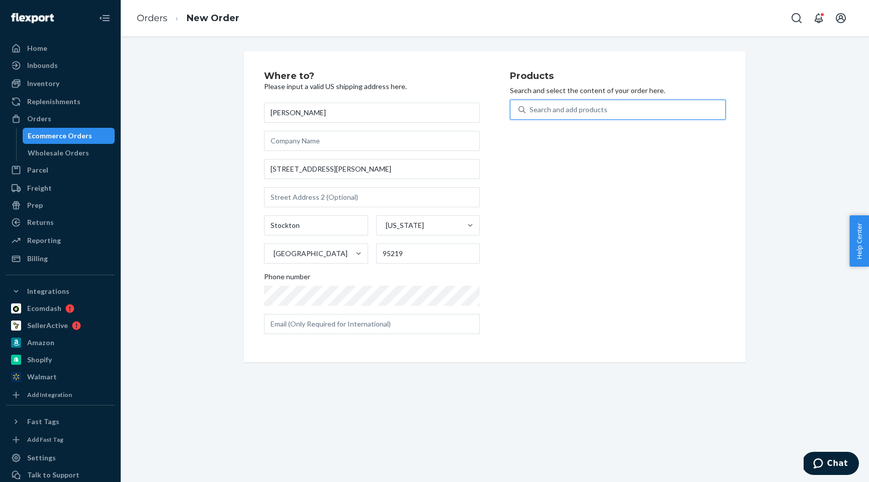
click at [552, 106] on div "Search and add products" at bounding box center [568, 110] width 78 height 10
click at [530, 106] on input "0 results available. Use Up and Down to choose options, press Enter to select t…" at bounding box center [529, 110] width 1 height 10
type input "bottle"
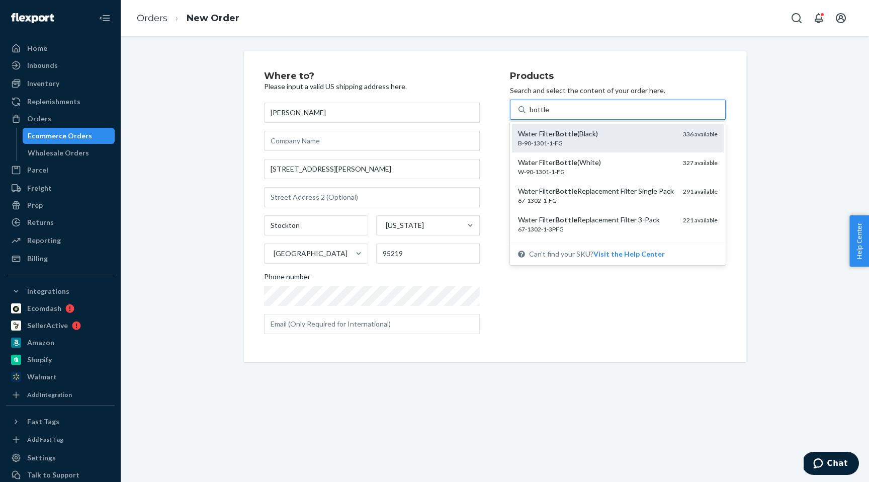
click at [602, 135] on div "Water Filter Bottle (Black)" at bounding box center [596, 134] width 157 height 10
click at [549, 115] on input "bottle" at bounding box center [539, 110] width 20 height 10
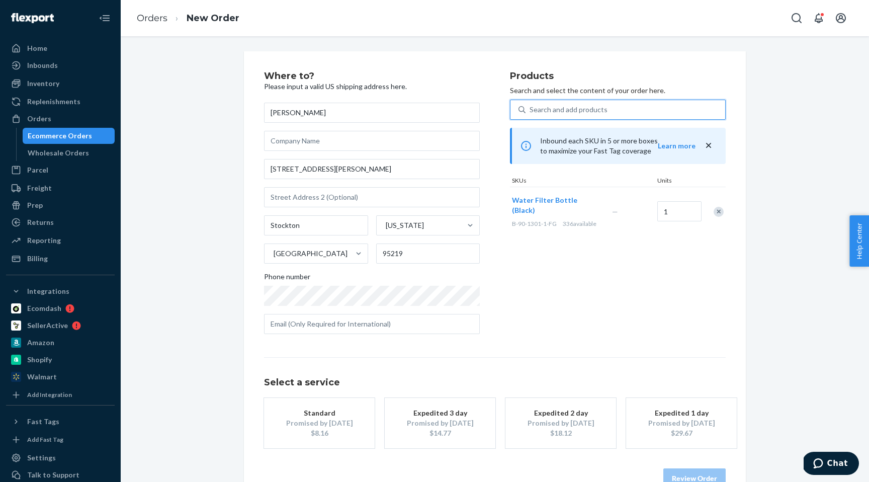
click at [601, 116] on div "Search and add products" at bounding box center [625, 110] width 200 height 18
click at [530, 115] on input "0 results available. Use Up and Down to choose options, press Enter to select t…" at bounding box center [529, 110] width 1 height 10
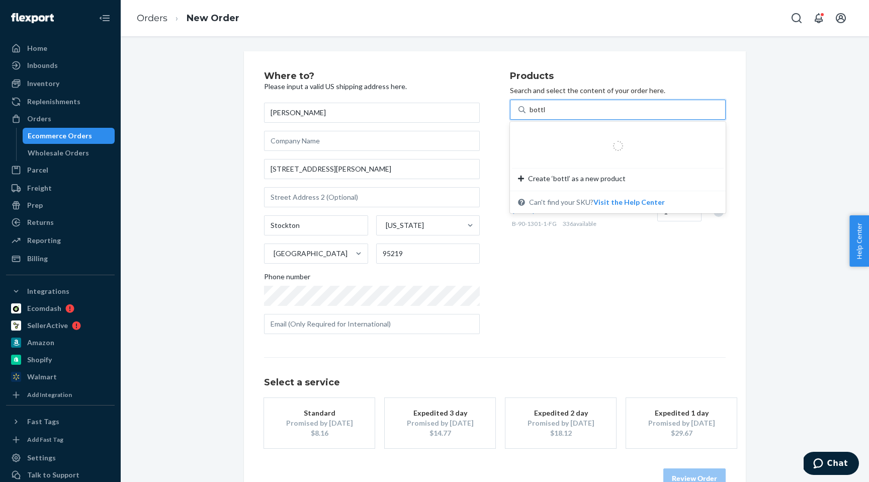
type input "bottle"
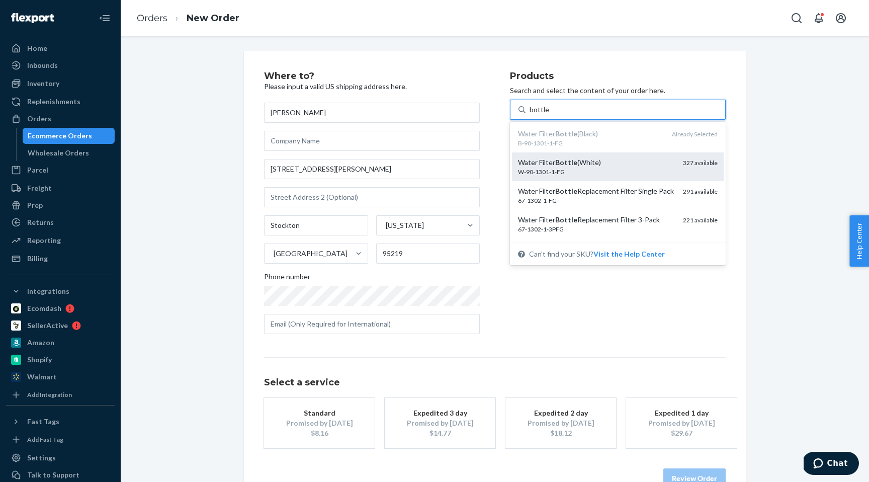
click at [595, 164] on div "Water Filter Bottle (White)" at bounding box center [596, 162] width 157 height 10
click at [549, 115] on input "bottle" at bounding box center [539, 110] width 20 height 10
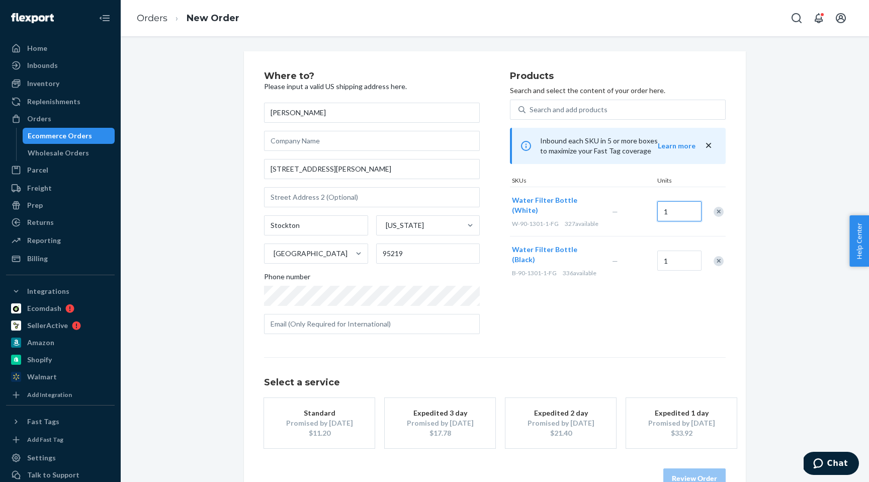
click at [669, 205] on input "1" at bounding box center [679, 211] width 44 height 20
type input "3"
click at [674, 250] on input "1" at bounding box center [679, 260] width 44 height 20
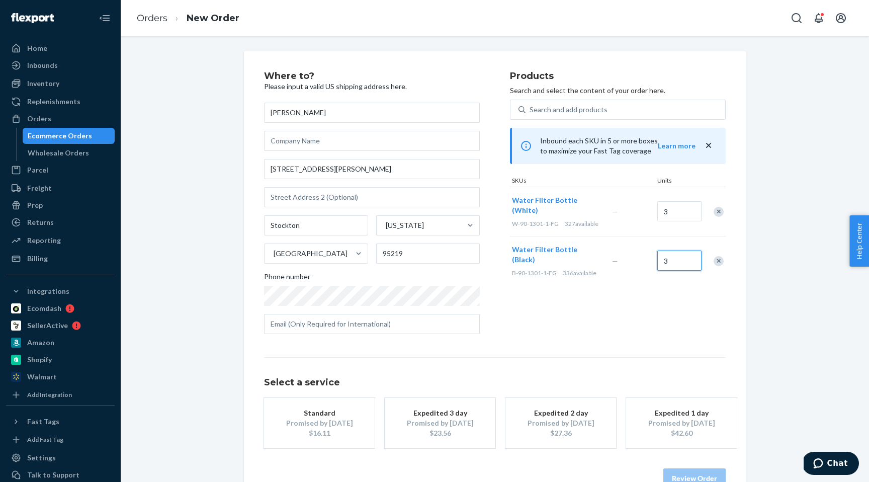
type input "3"
click at [606, 281] on div "Products Search and select the content of your order here. Search and add produ…" at bounding box center [618, 206] width 216 height 270
click at [570, 112] on div "Search and add products" at bounding box center [568, 110] width 78 height 10
click at [530, 112] on input "0 results available. Use Up and Down to choose options, press Enter to select t…" at bounding box center [529, 110] width 1 height 10
click at [570, 112] on div "Search and add products" at bounding box center [568, 110] width 78 height 10
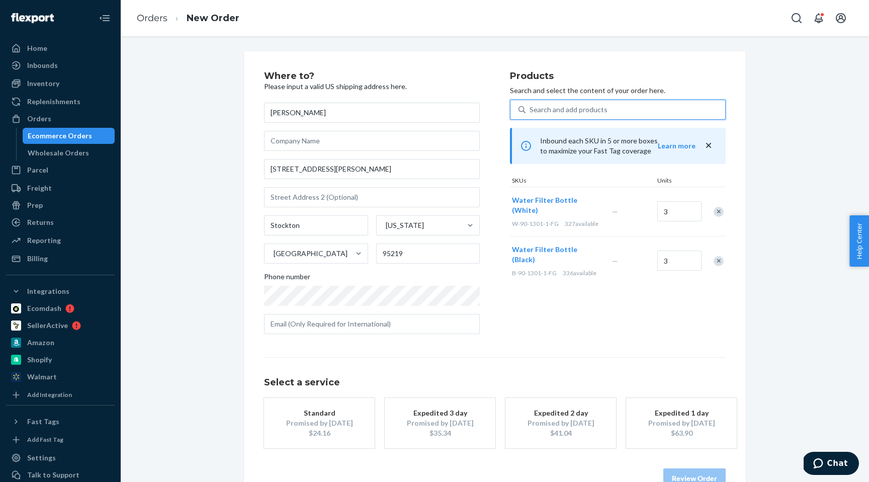
click at [530, 112] on input "0 results available. Use Up and Down to choose options, press Enter to select t…" at bounding box center [529, 110] width 1 height 10
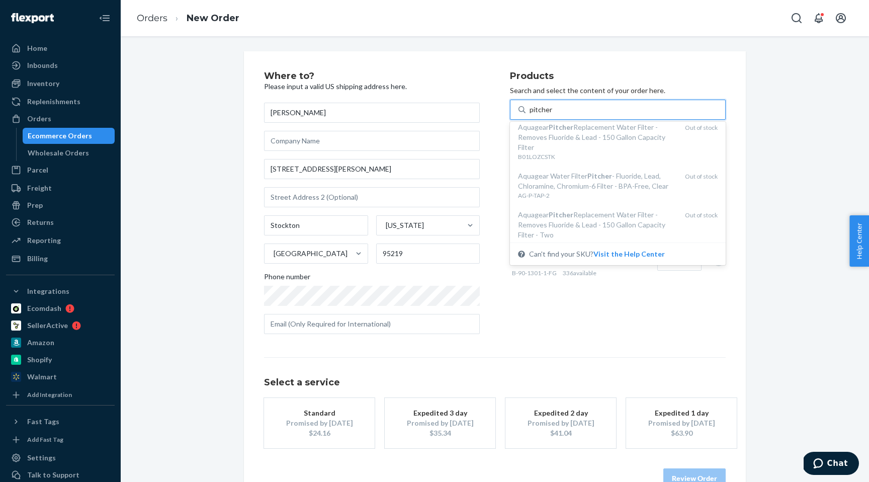
scroll to position [293, 0]
click at [545, 109] on input "pitcher" at bounding box center [540, 110] width 23 height 10
type input "replacement"
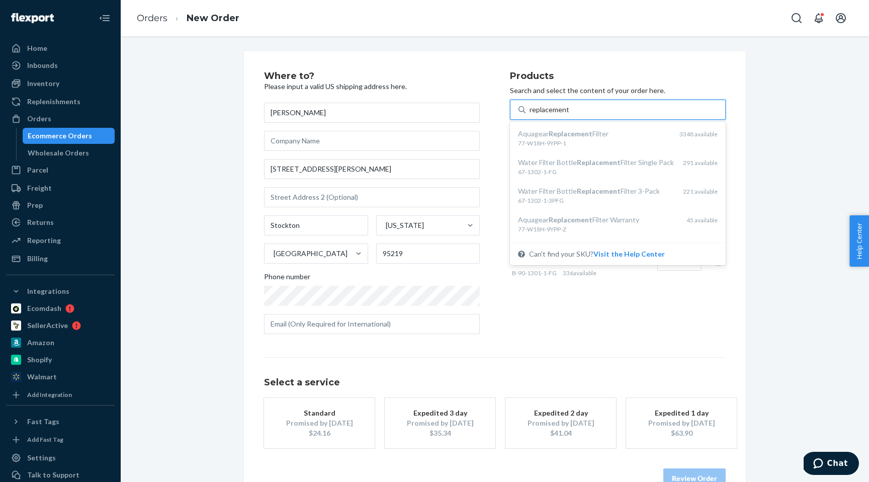
click at [553, 113] on input "replacement" at bounding box center [549, 110] width 40 height 10
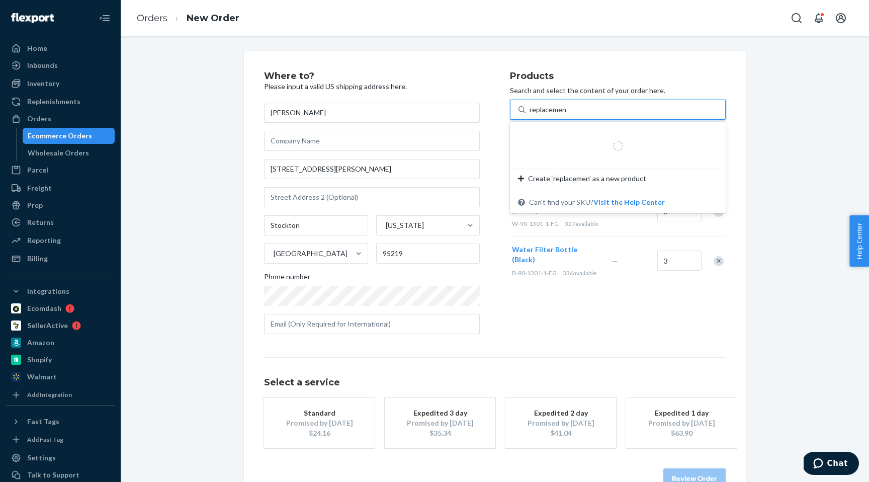
type input "replacement"
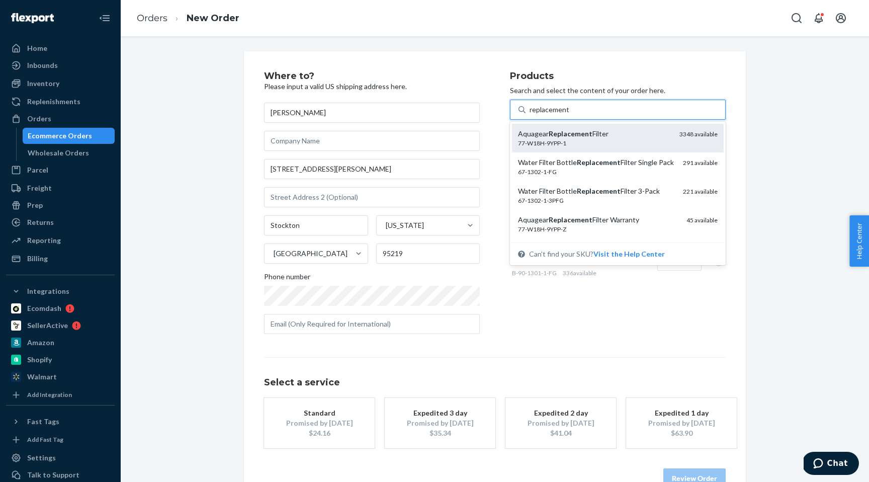
click at [559, 137] on em "Replacement" at bounding box center [570, 133] width 44 height 9
click at [559, 115] on input "replacement" at bounding box center [549, 110] width 40 height 10
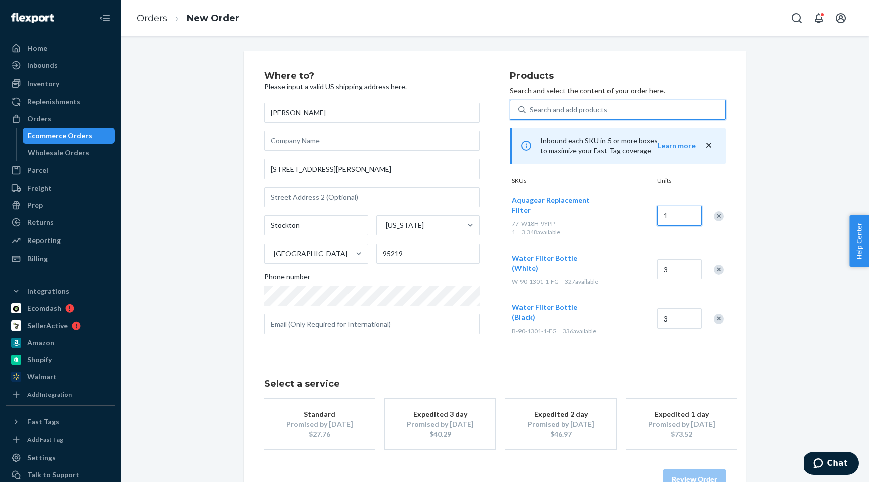
click at [668, 213] on input "1" at bounding box center [679, 216] width 44 height 20
type input "2"
click at [758, 222] on div "Where to? Please input a valid US shipping addres[PERSON_NAME] [PERSON_NAME][ST…" at bounding box center [494, 280] width 733 height 458
click at [576, 109] on div "Search and add products" at bounding box center [568, 110] width 78 height 10
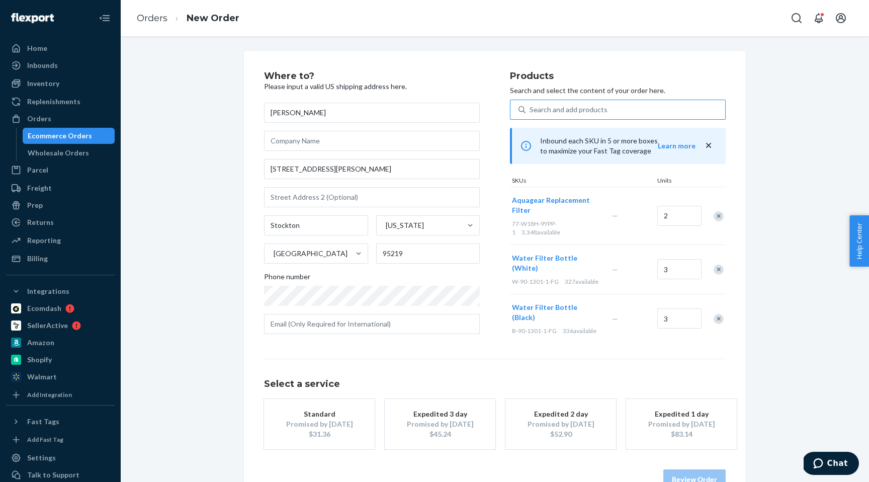
click at [530, 109] on input "Search and add products" at bounding box center [529, 110] width 1 height 10
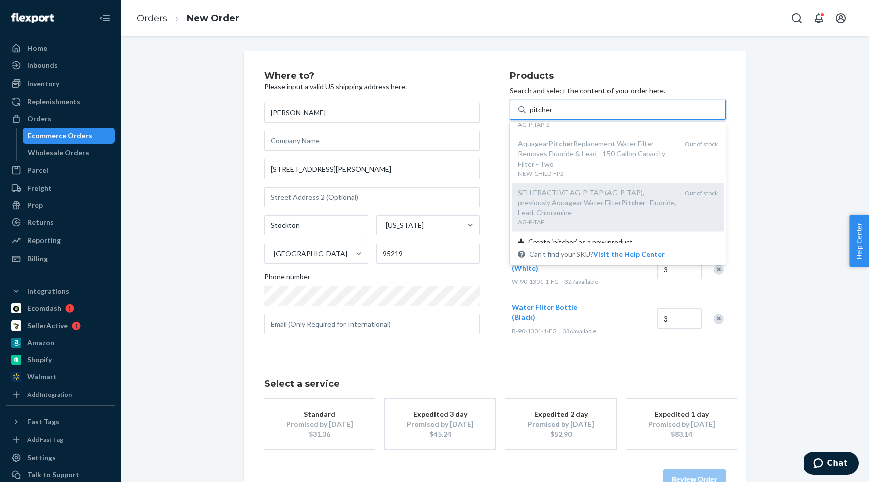
scroll to position [293, 0]
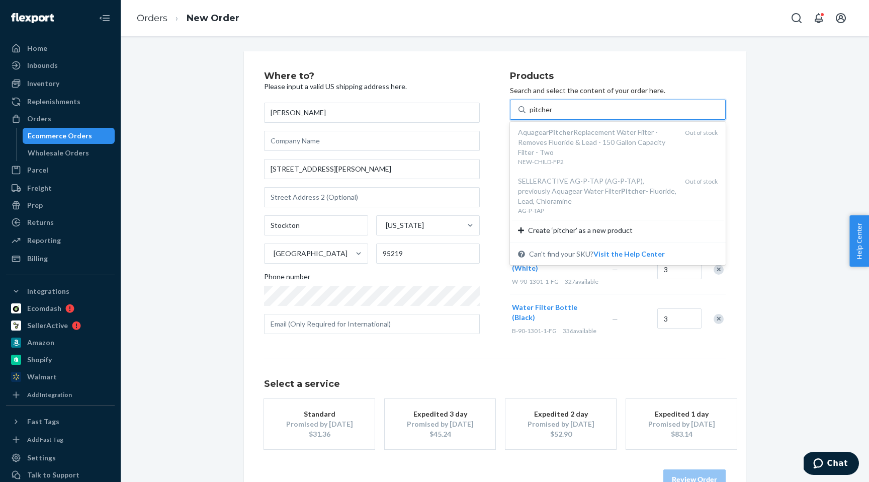
type input "pitcher"
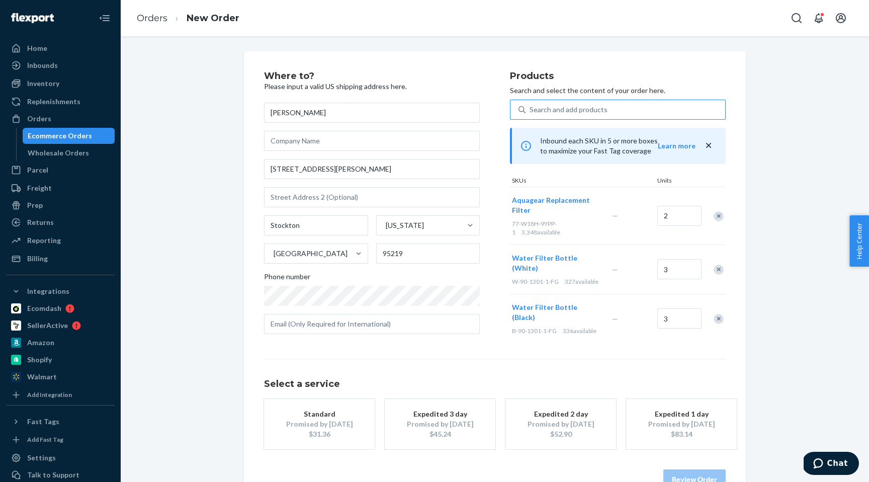
click at [806, 163] on div "Where to? Please input a valid US shipping address here. [PERSON_NAME] [STREET_…" at bounding box center [494, 280] width 733 height 458
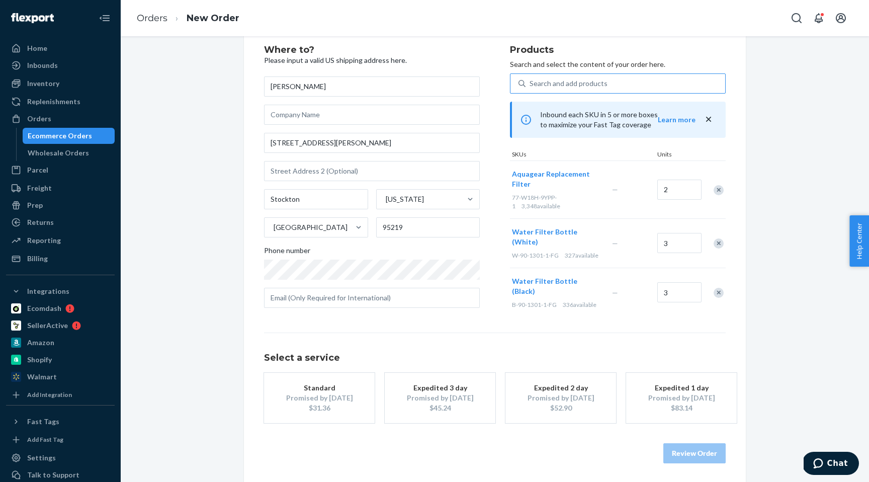
click at [405, 384] on div "Expedited 3 day" at bounding box center [440, 388] width 80 height 10
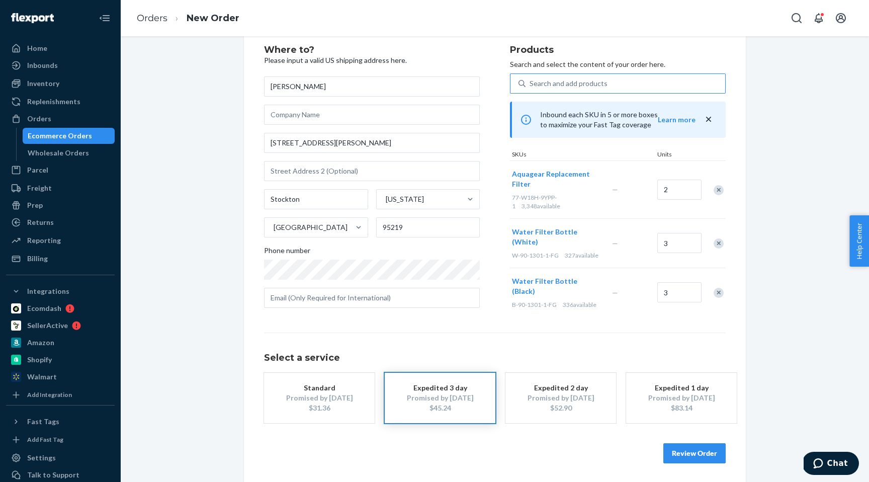
click at [567, 86] on div "Search and add products" at bounding box center [568, 83] width 78 height 10
click at [530, 86] on input "Search and add products" at bounding box center [529, 83] width 1 height 10
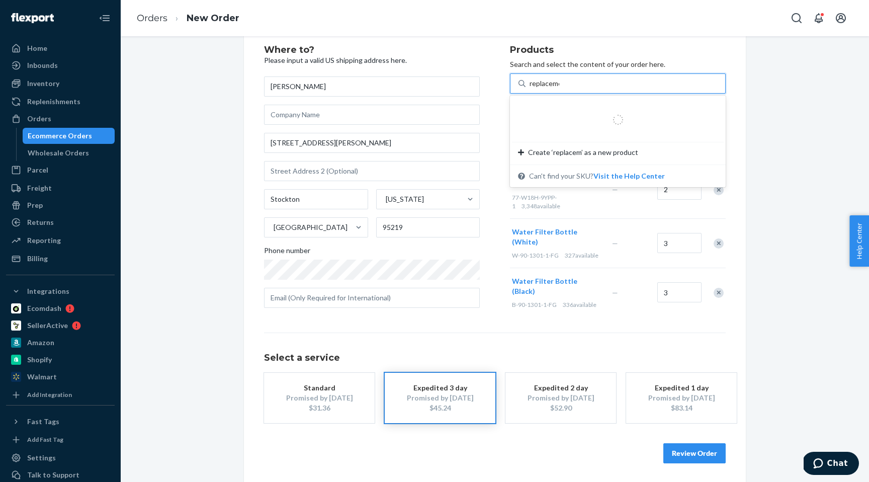
type input "replacement"
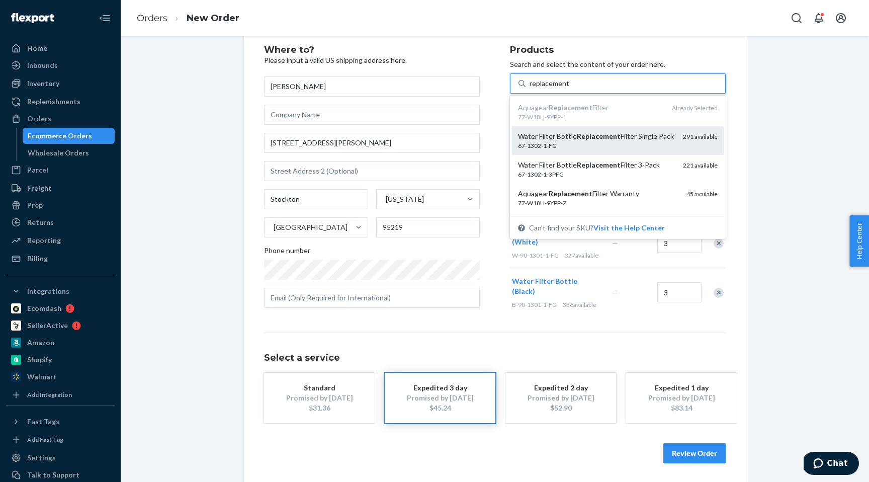
scroll to position [7, 0]
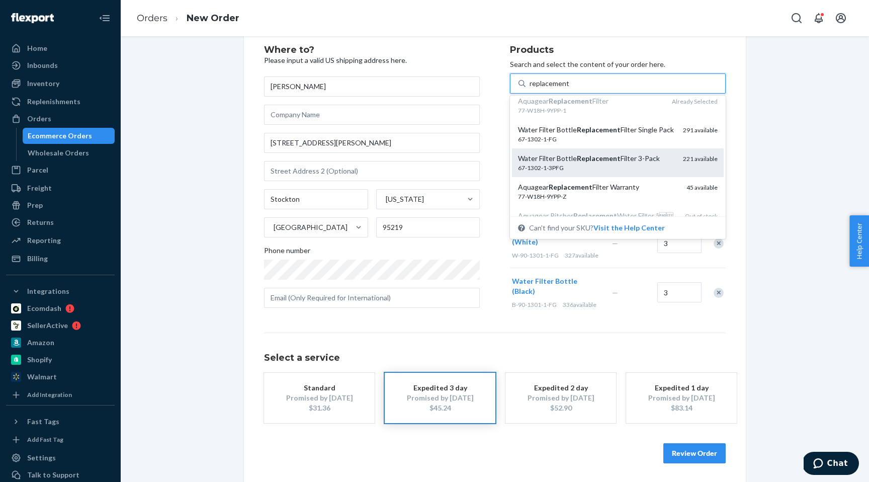
click at [606, 155] on em "Replacement" at bounding box center [599, 158] width 44 height 9
click at [569, 88] on input "replacement" at bounding box center [549, 83] width 40 height 10
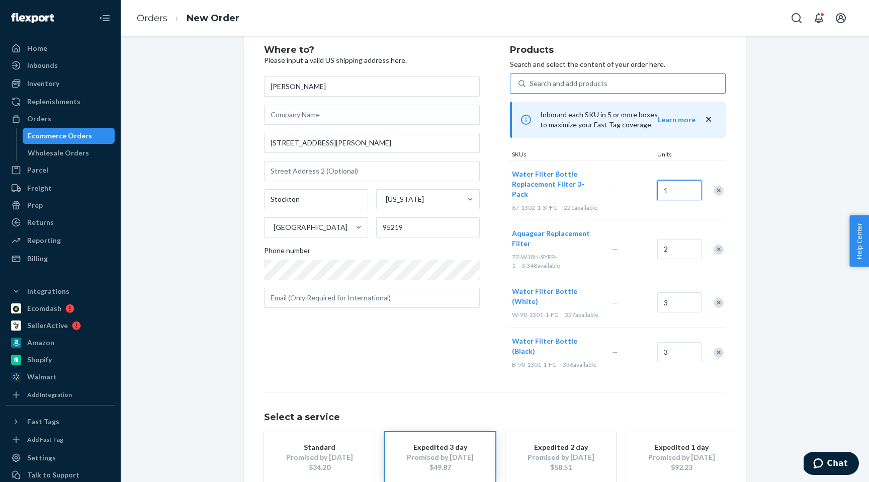
click at [668, 183] on input "1" at bounding box center [679, 190] width 44 height 20
type input "3"
click at [808, 168] on div "Where to? Please input a valid US shipping address he[PERSON_NAME] [STREET_ADDR…" at bounding box center [494, 283] width 733 height 517
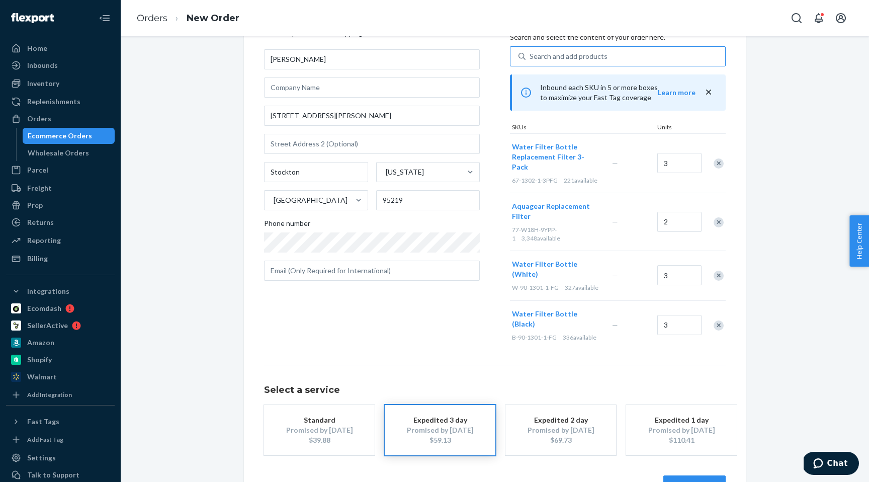
scroll to position [61, 0]
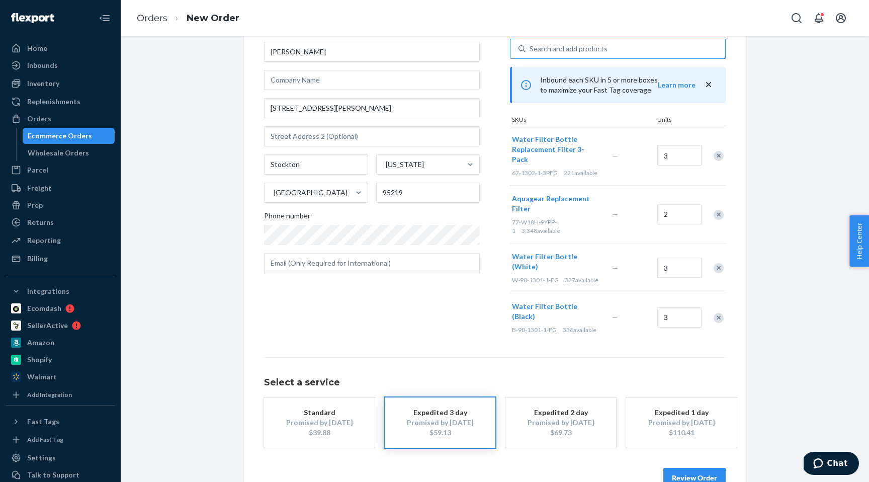
click at [301, 427] on div "$39.88" at bounding box center [319, 432] width 80 height 10
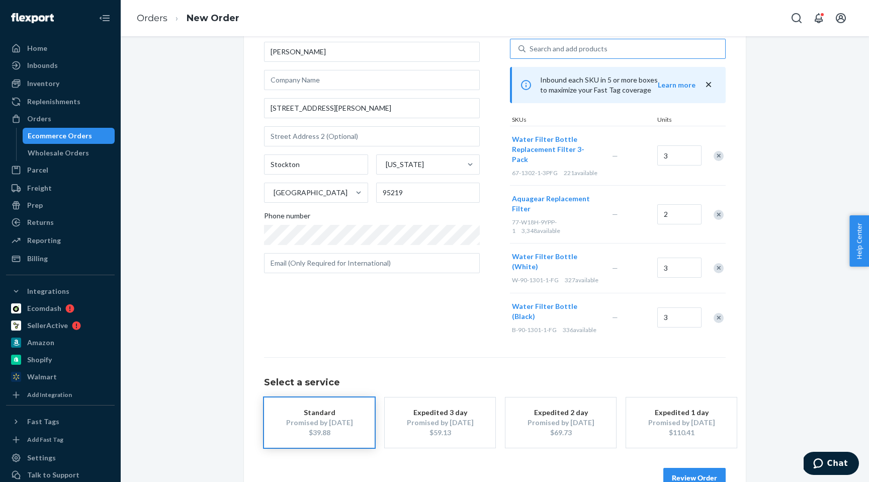
click at [682, 467] on button "Review Order" at bounding box center [694, 477] width 62 height 20
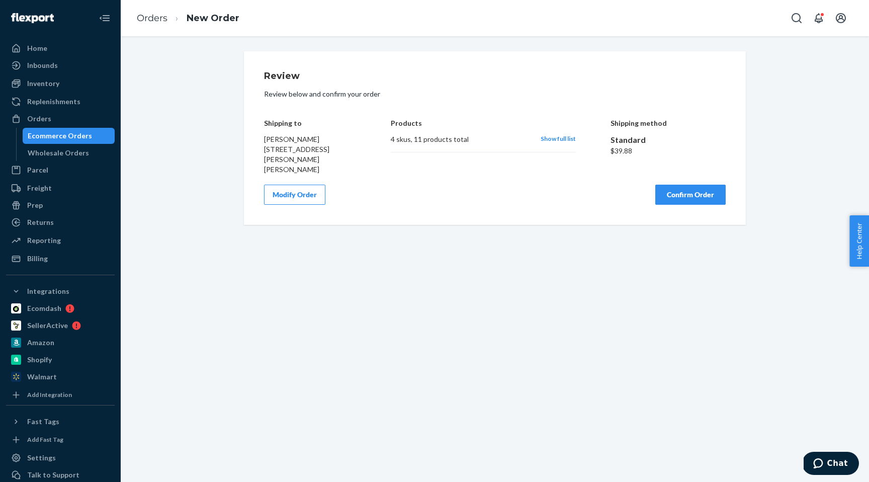
click at [684, 189] on button "Confirm Order" at bounding box center [690, 194] width 70 height 20
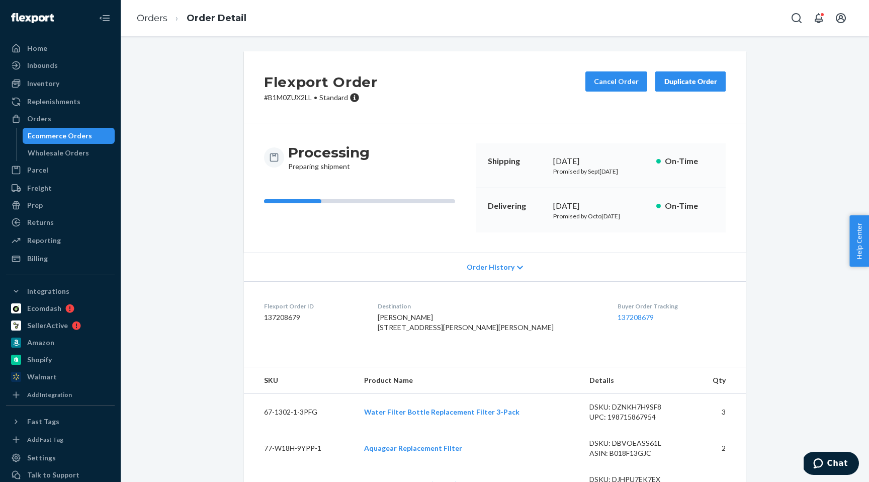
click at [485, 263] on span "Order History" at bounding box center [490, 267] width 48 height 10
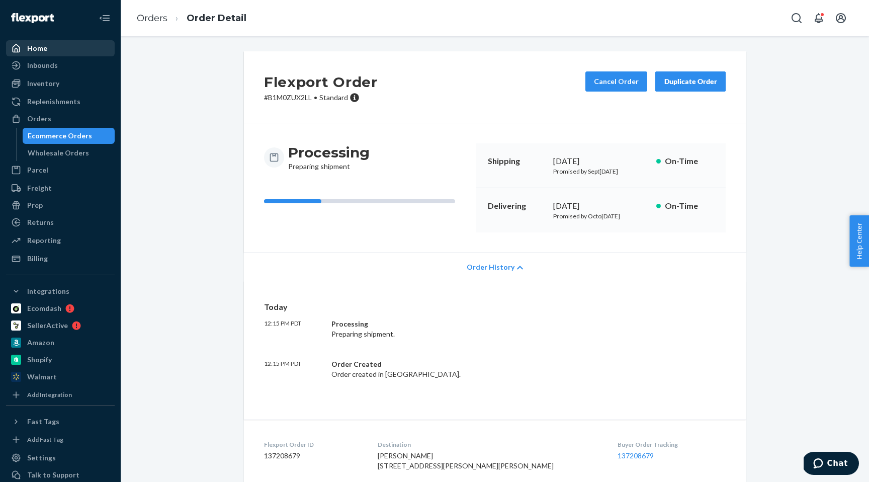
click at [59, 53] on div "Home" at bounding box center [60, 48] width 107 height 14
